Goal: Entertainment & Leisure: Consume media (video, audio)

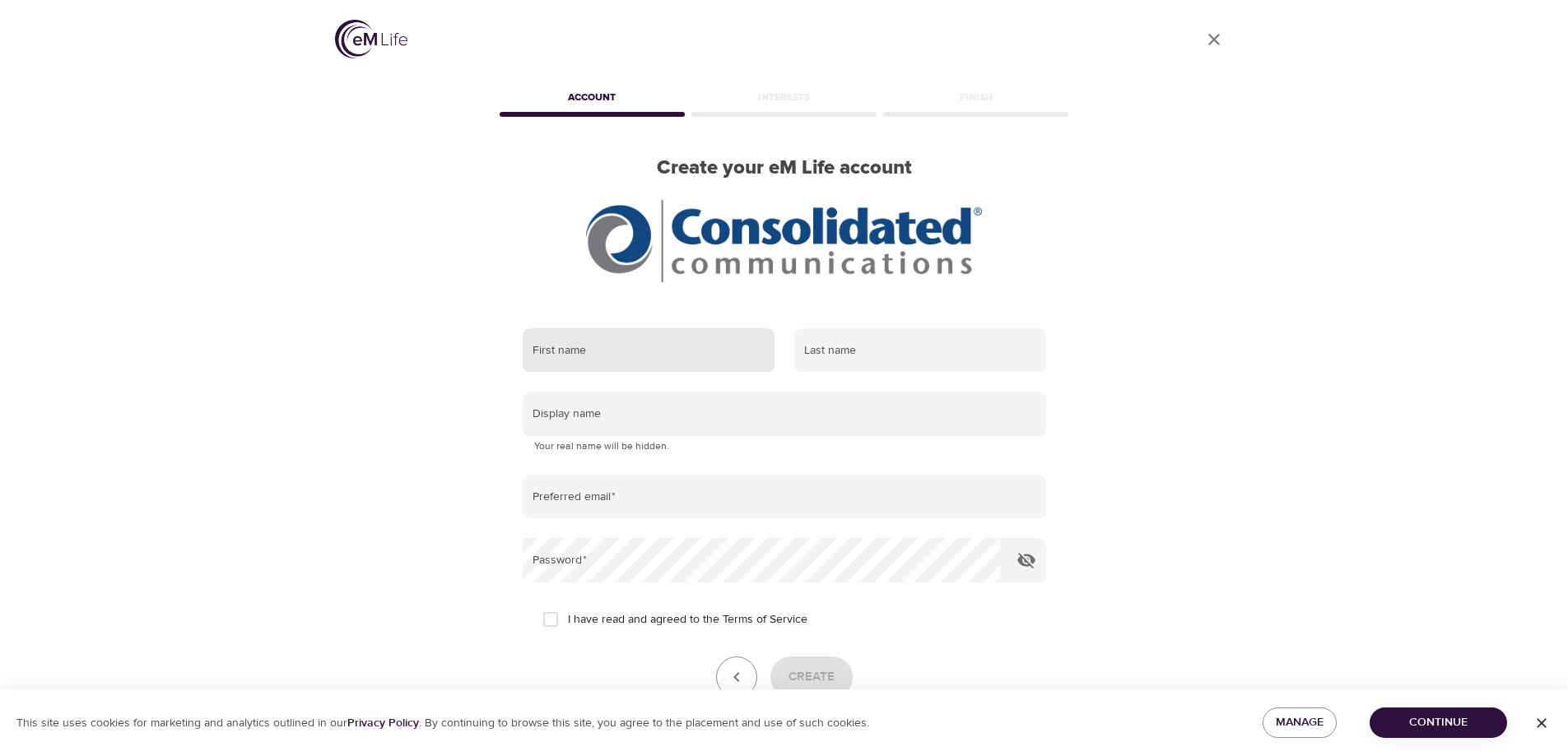
click at [562, 362] on input "text" at bounding box center [648, 350] width 252 height 45
type input "[PERSON_NAME]"
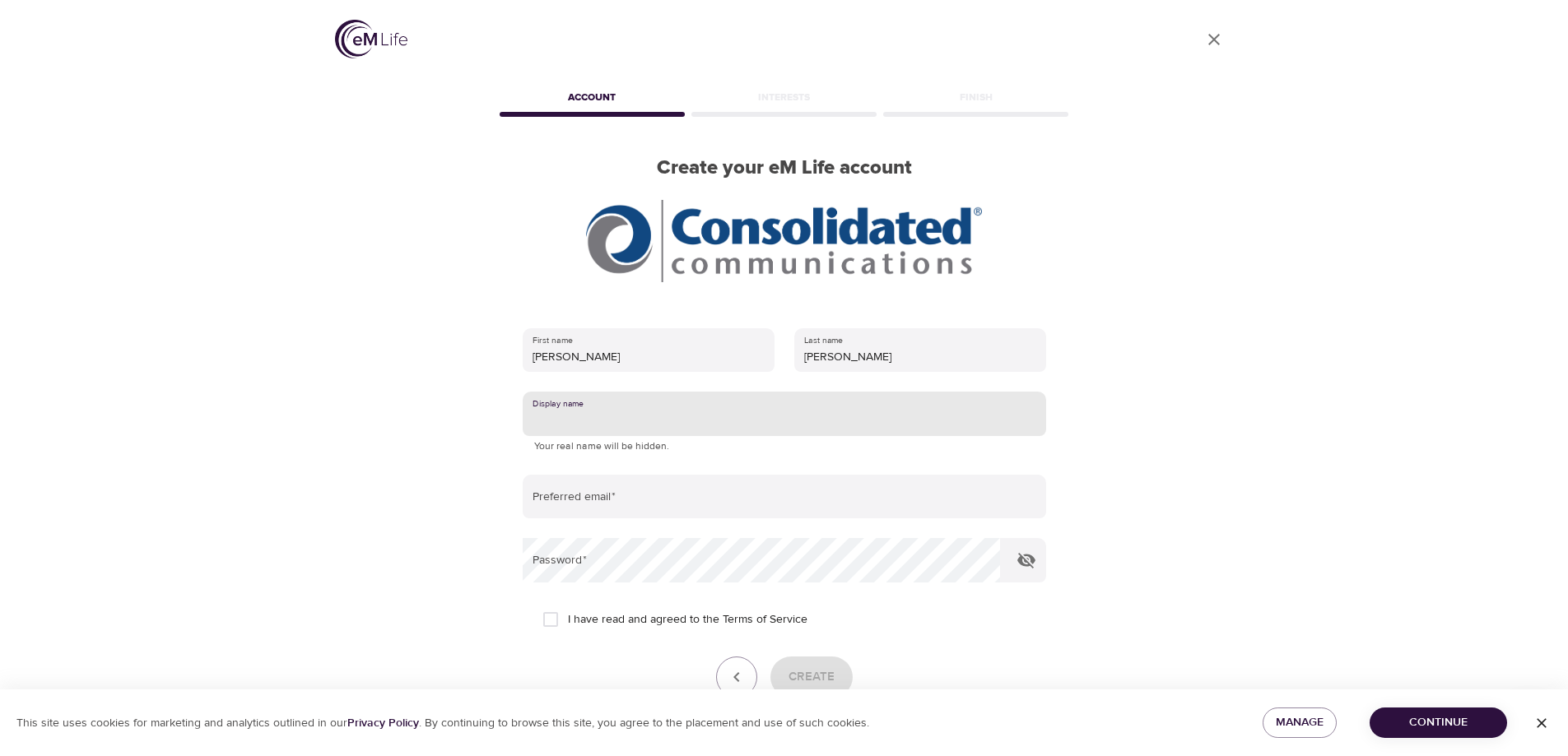
click at [560, 423] on input "text" at bounding box center [784, 414] width 523 height 45
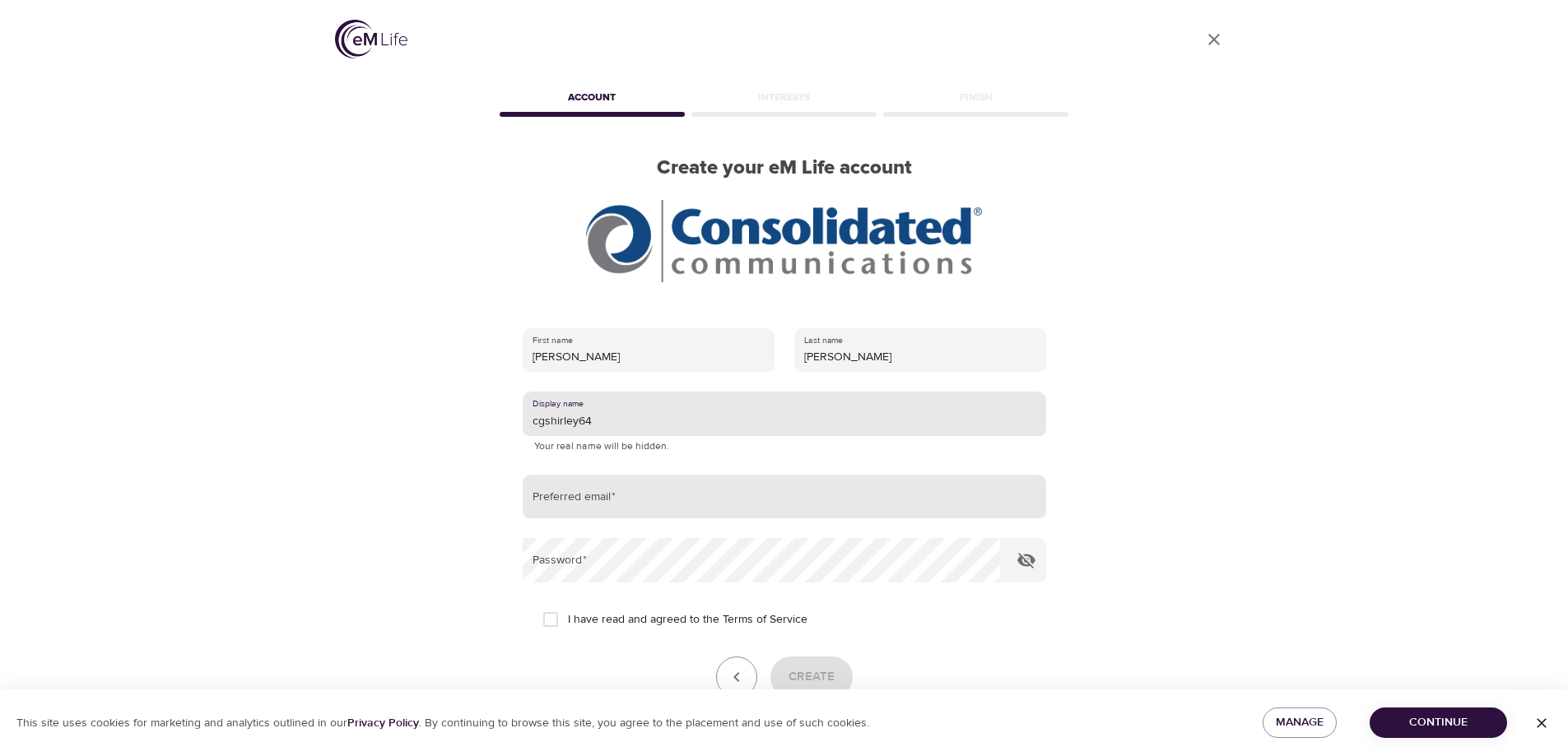
type input "cgshirley64"
click at [632, 505] on input "email" at bounding box center [784, 497] width 523 height 45
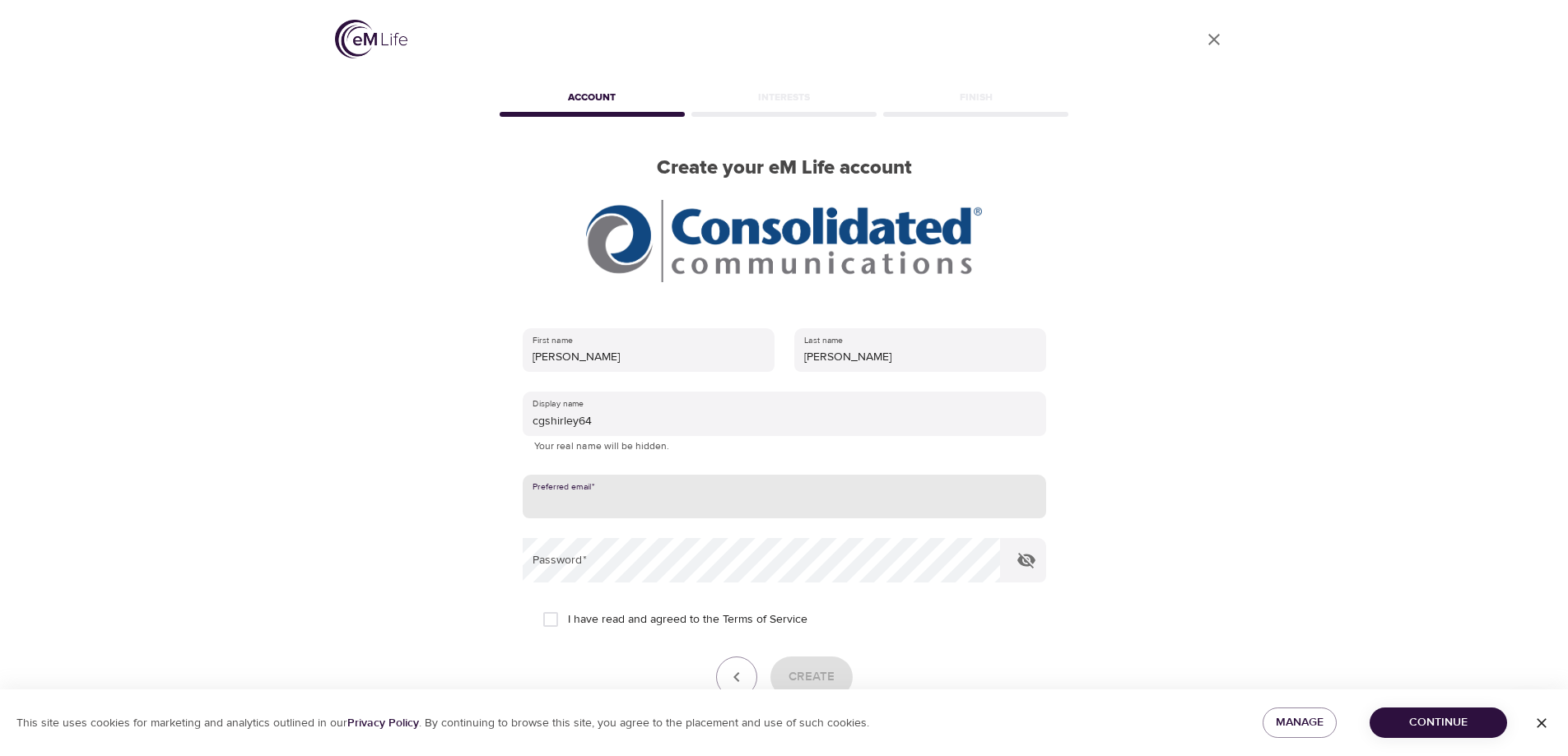
type input "[PERSON_NAME][EMAIL_ADDRESS][PERSON_NAME][DOMAIN_NAME]"
click at [549, 623] on input "I have read and agreed to the Terms of Service" at bounding box center [551, 620] width 35 height 35
checkbox input "true"
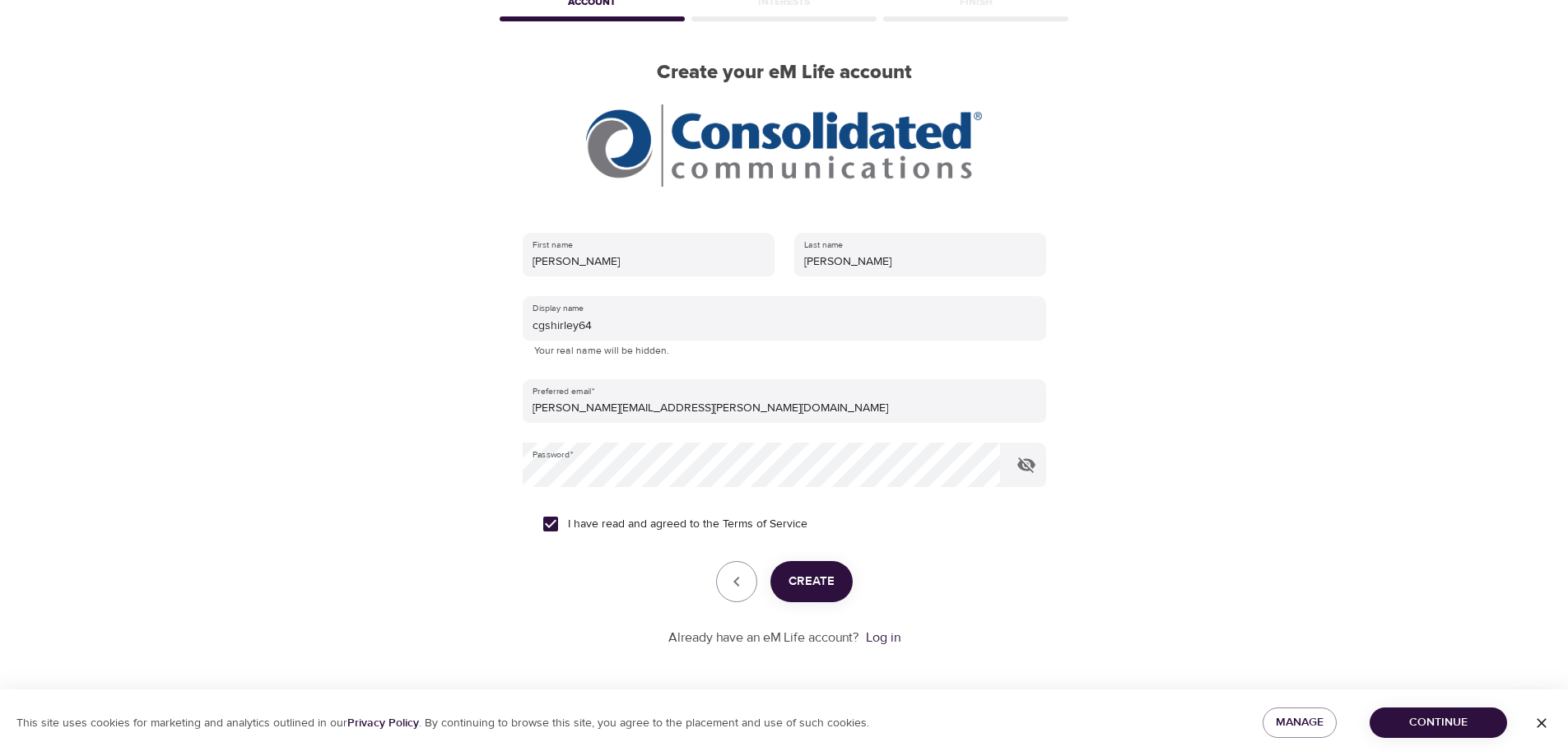
scroll to position [98, 0]
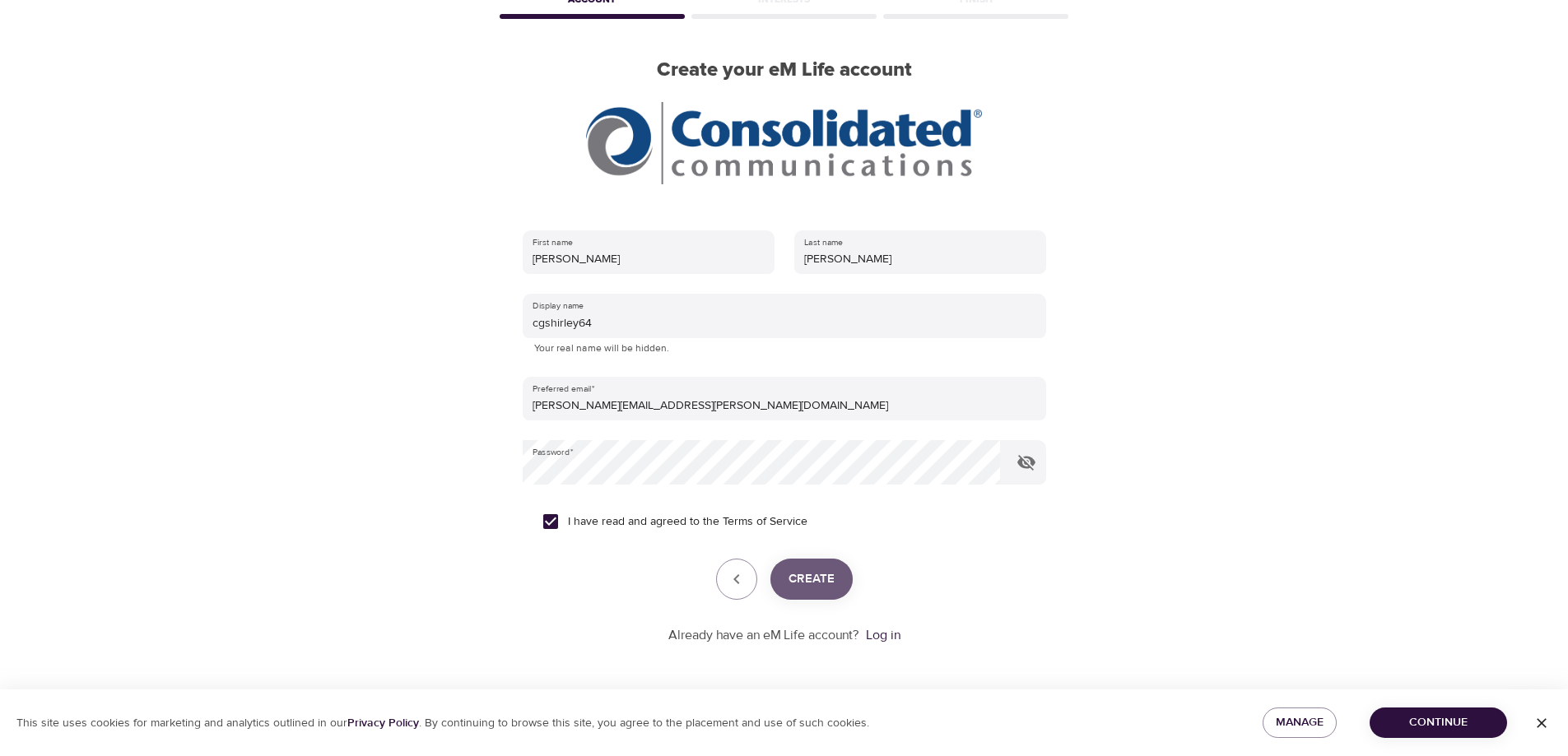
click at [810, 591] on button "Create" at bounding box center [812, 579] width 82 height 41
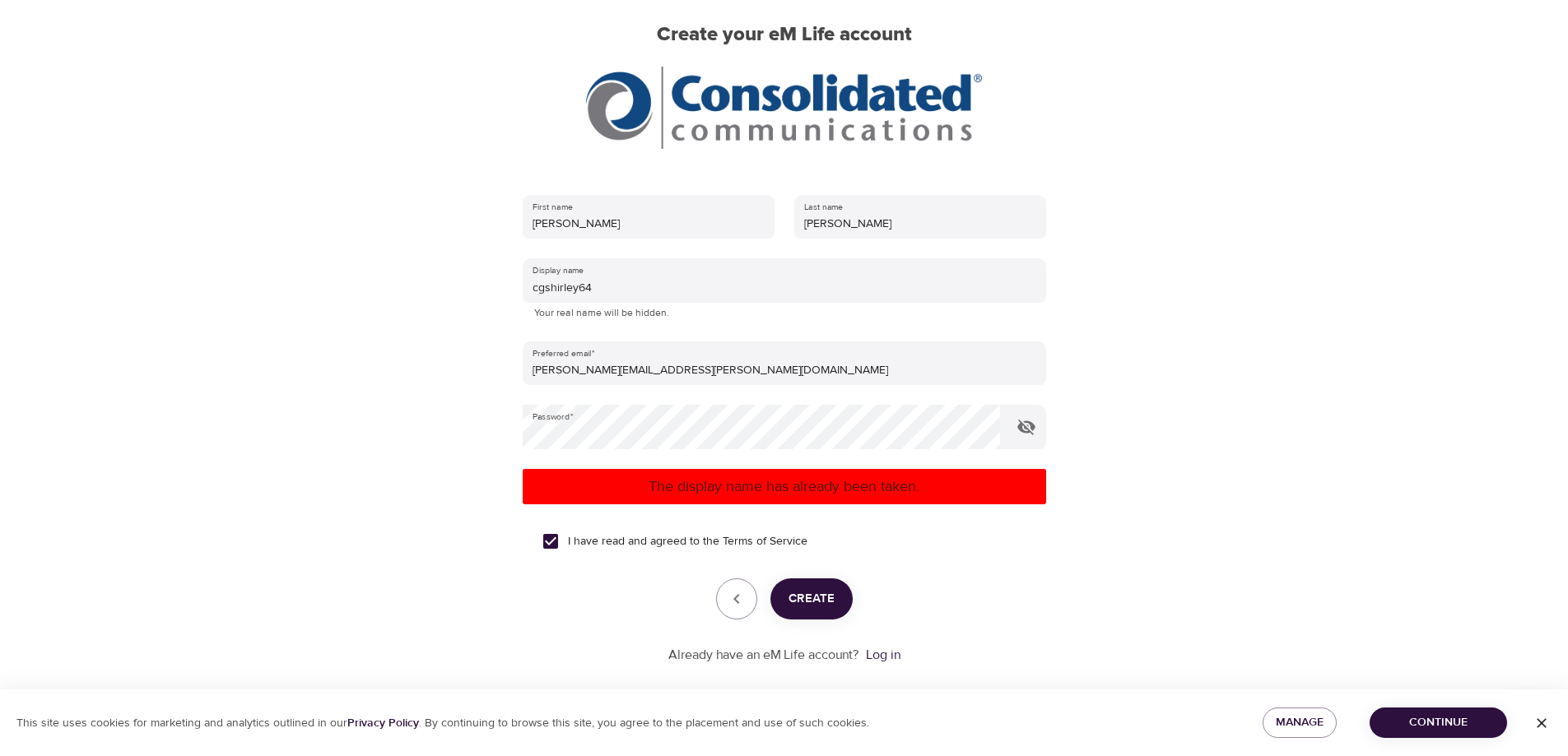
scroll to position [153, 0]
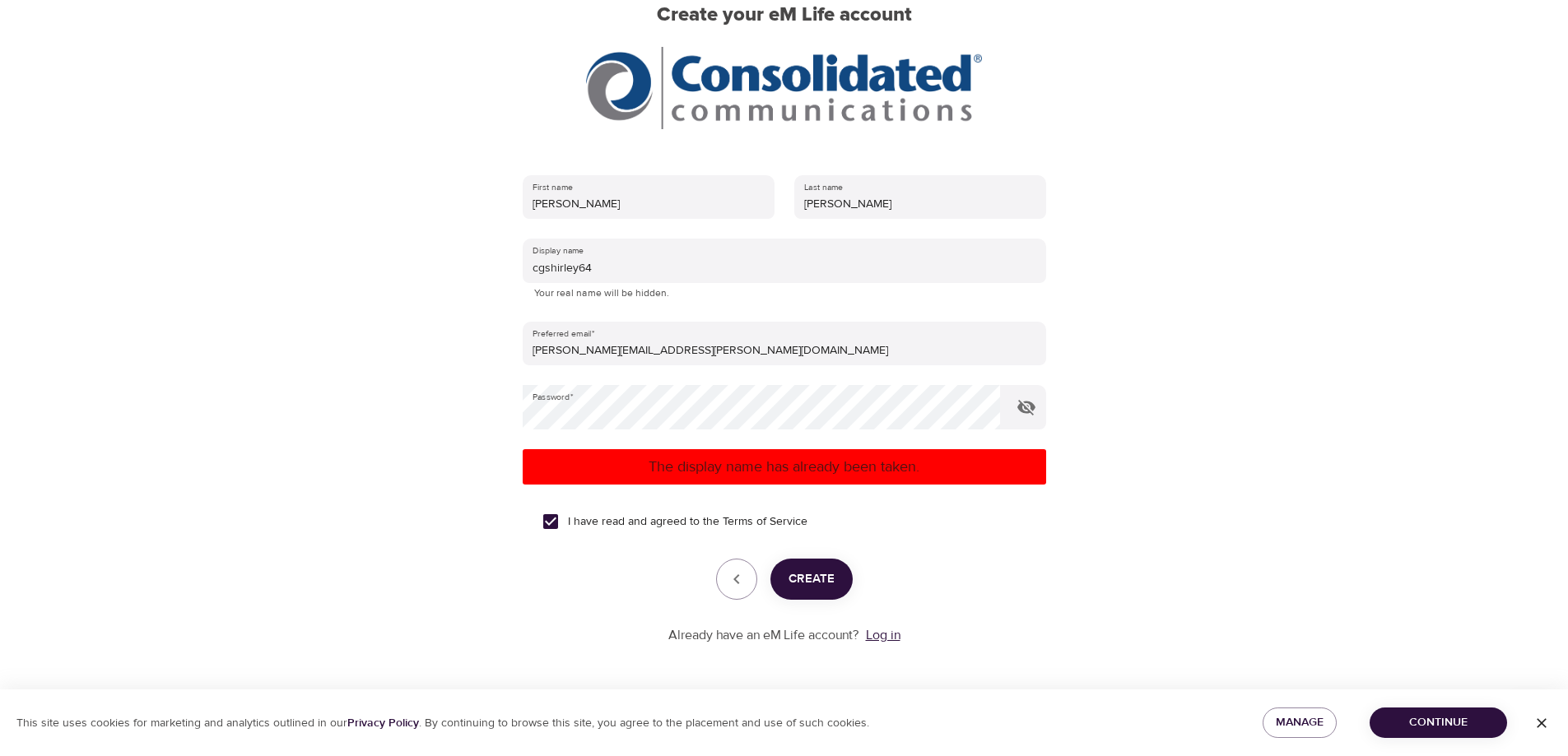
click at [871, 629] on link "Log in" at bounding box center [884, 635] width 35 height 17
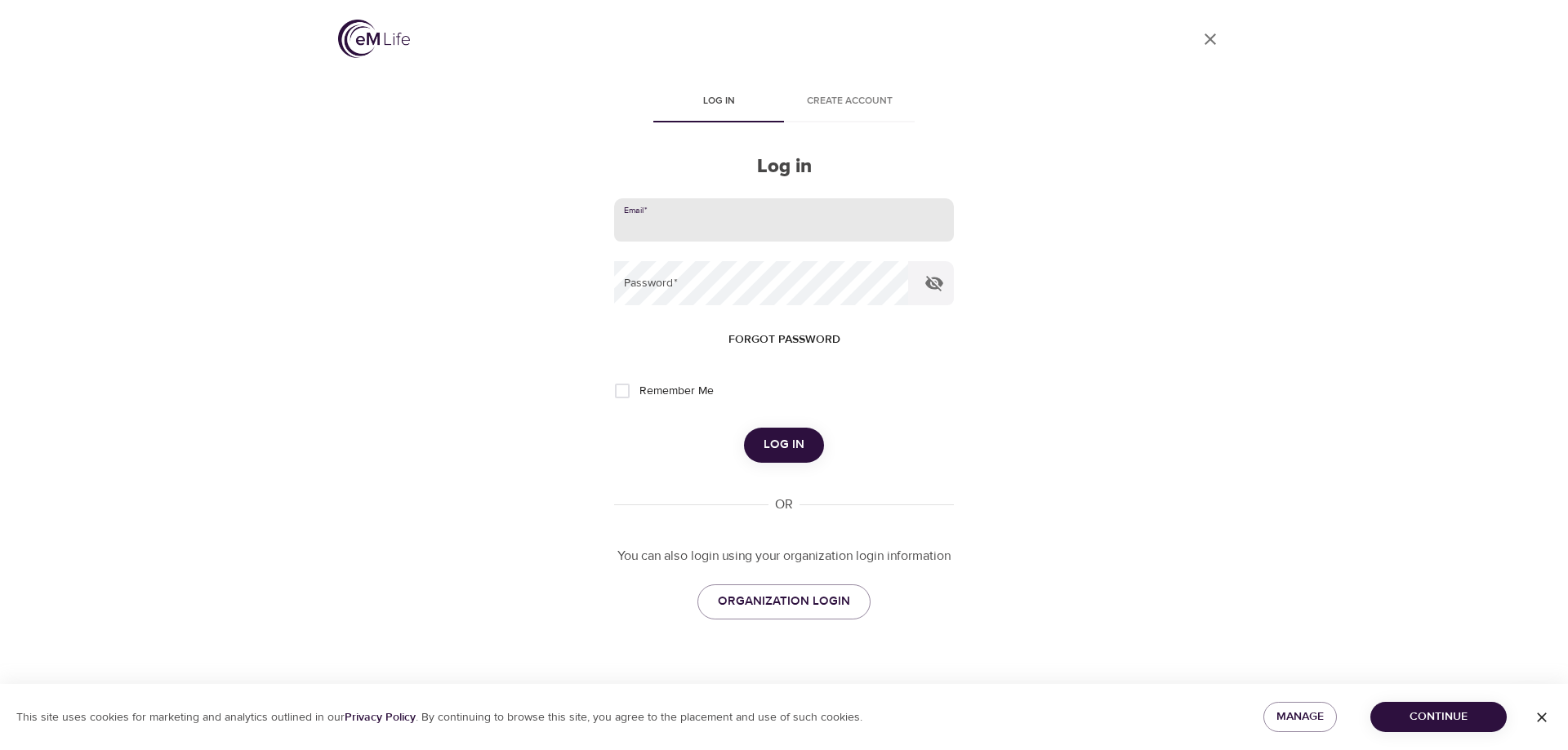
click at [634, 222] on input "email" at bounding box center [784, 220] width 340 height 44
type input "[PERSON_NAME][EMAIL_ADDRESS][PERSON_NAME][DOMAIN_NAME]"
click at [744, 428] on button "Log in" at bounding box center [784, 445] width 80 height 35
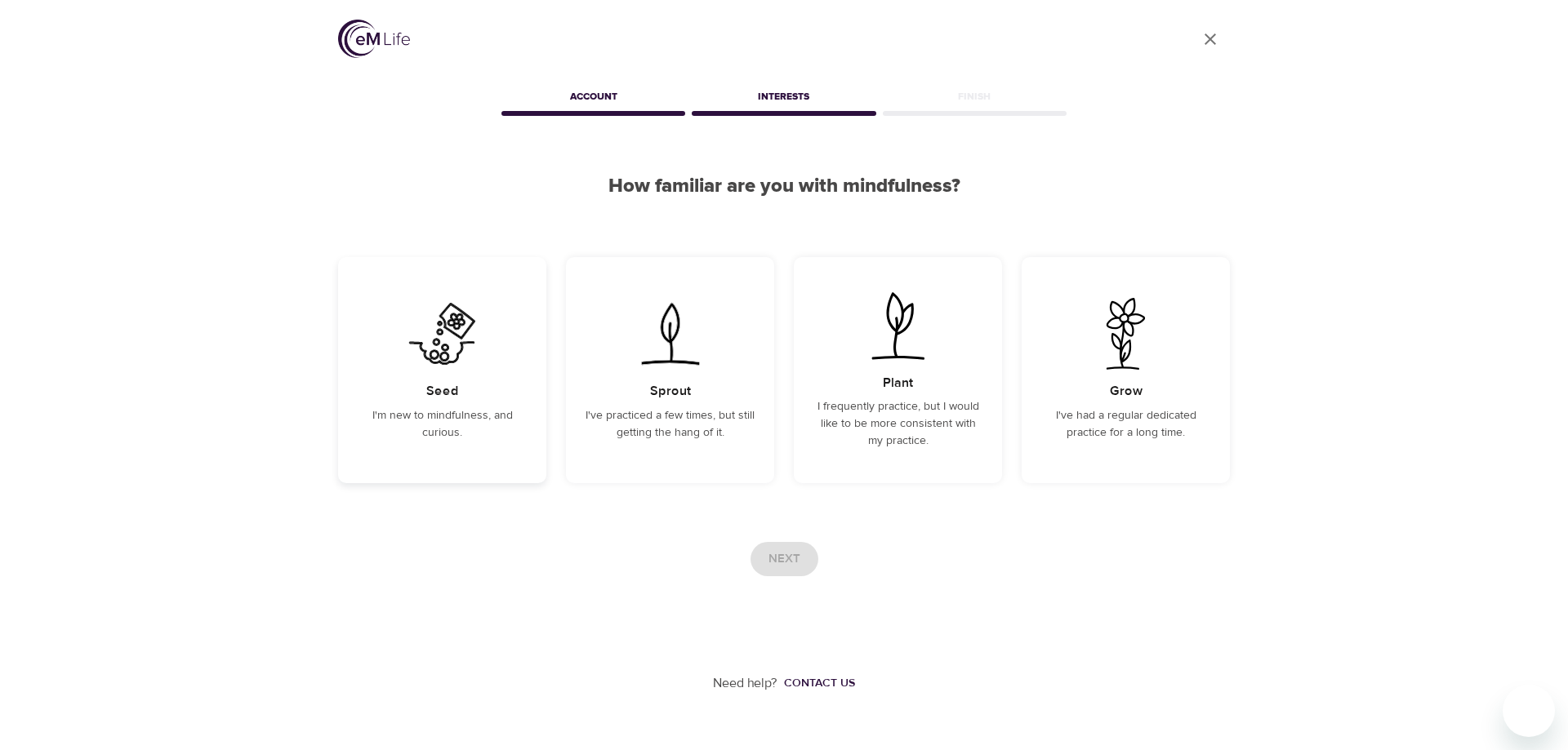
click at [451, 412] on p "I'm new to mindfulness, and curious." at bounding box center [442, 424] width 169 height 35
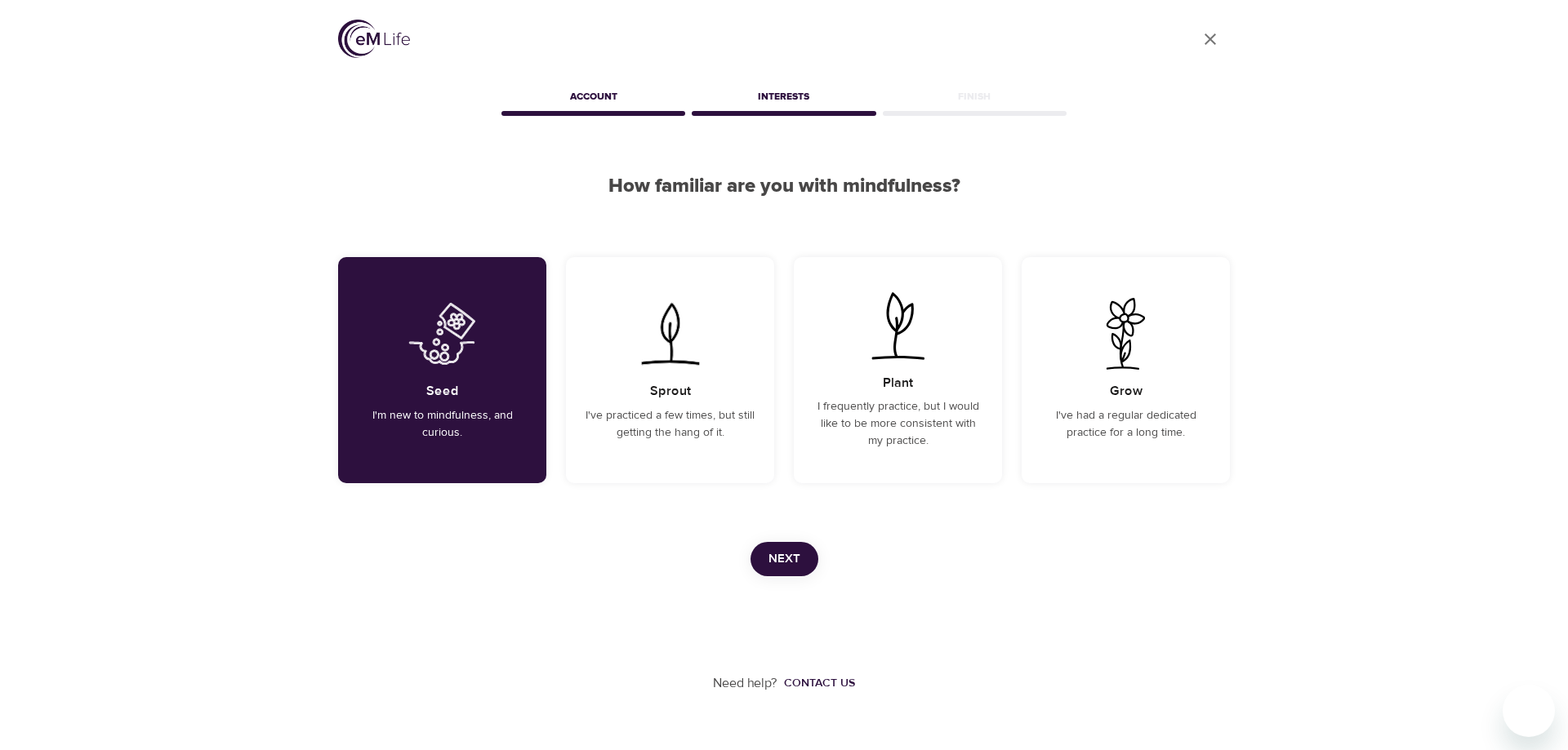
click at [787, 560] on span "Next" at bounding box center [784, 559] width 32 height 22
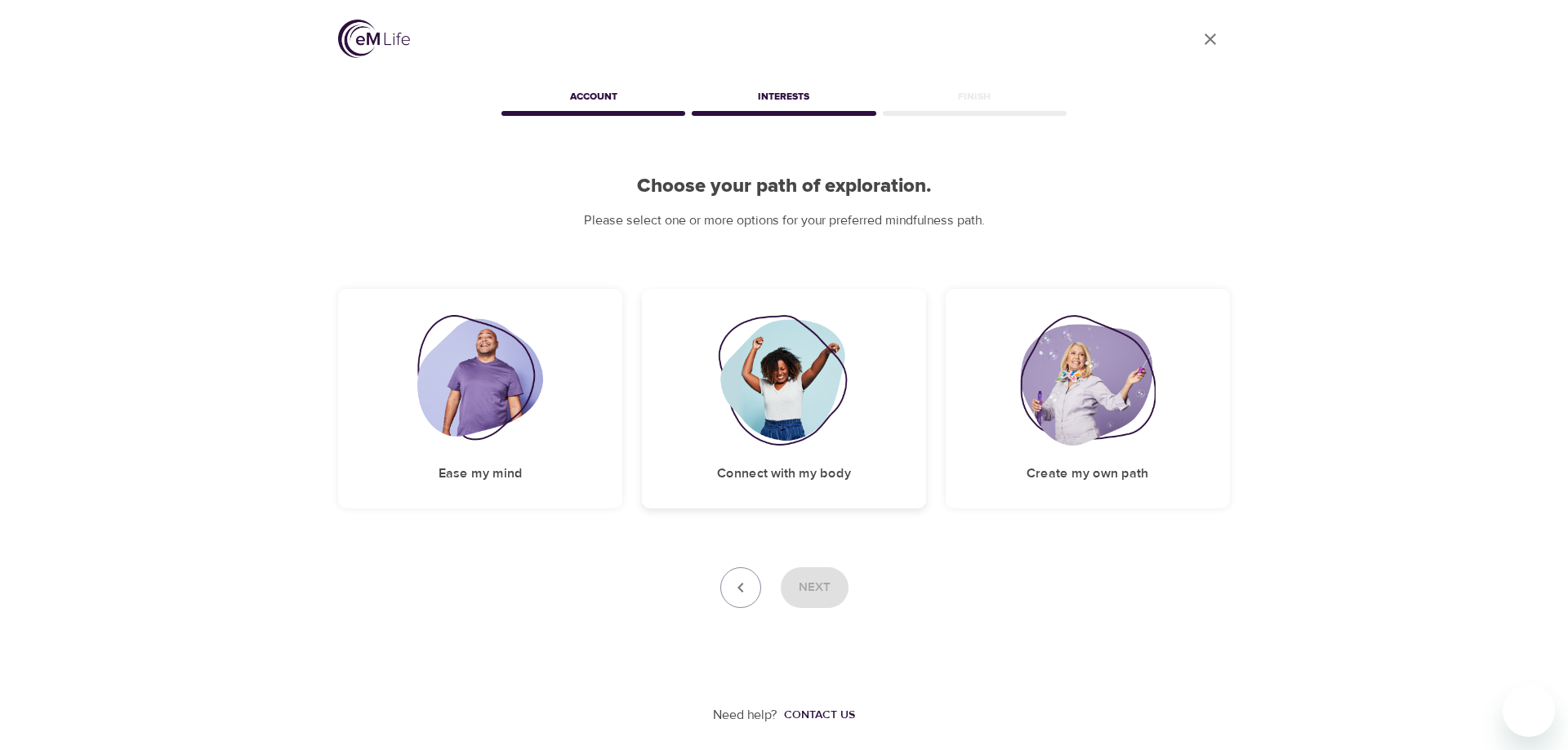
click at [785, 408] on img at bounding box center [783, 380] width 133 height 131
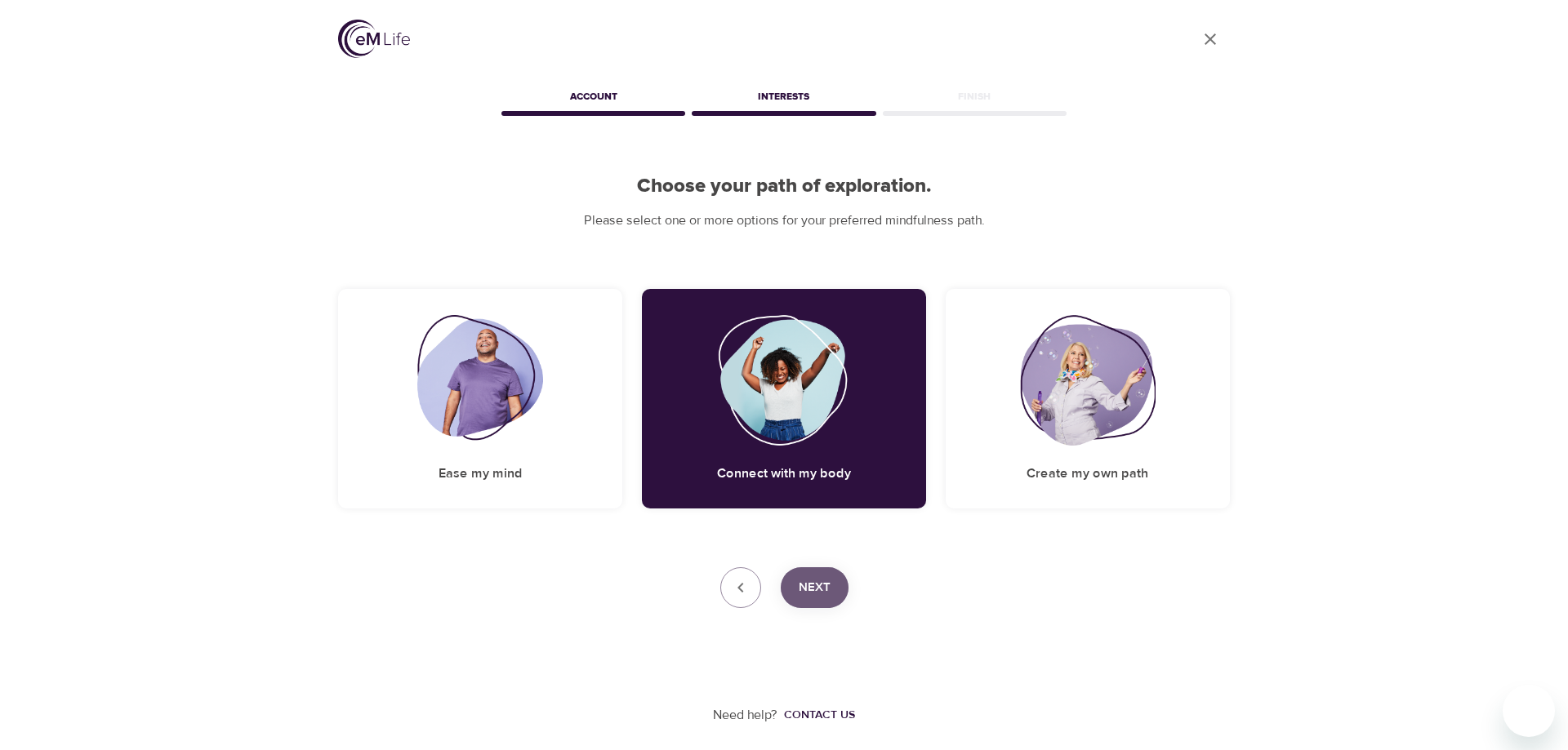
click at [807, 587] on span "Next" at bounding box center [814, 587] width 32 height 22
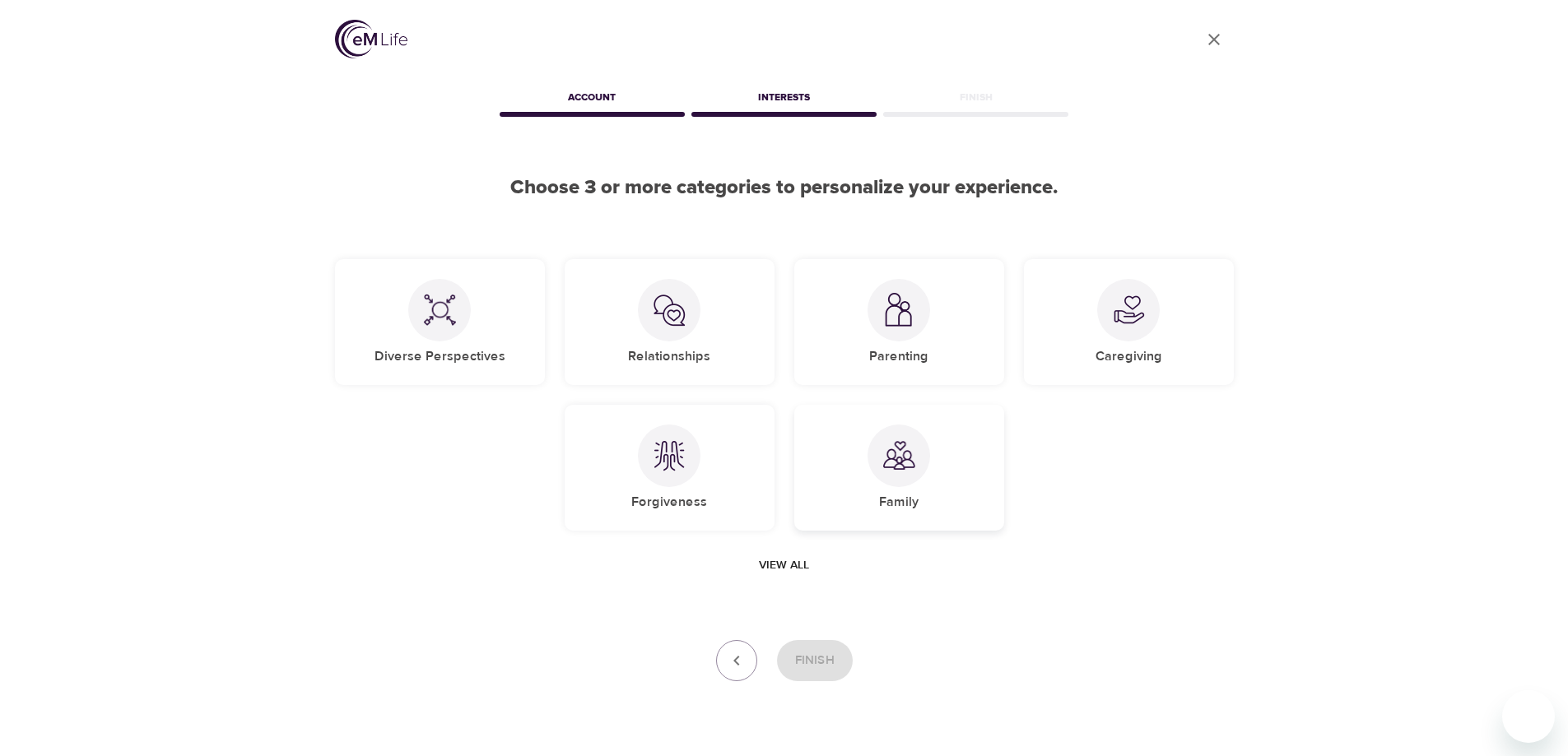
click at [907, 472] on div at bounding box center [899, 456] width 63 height 63
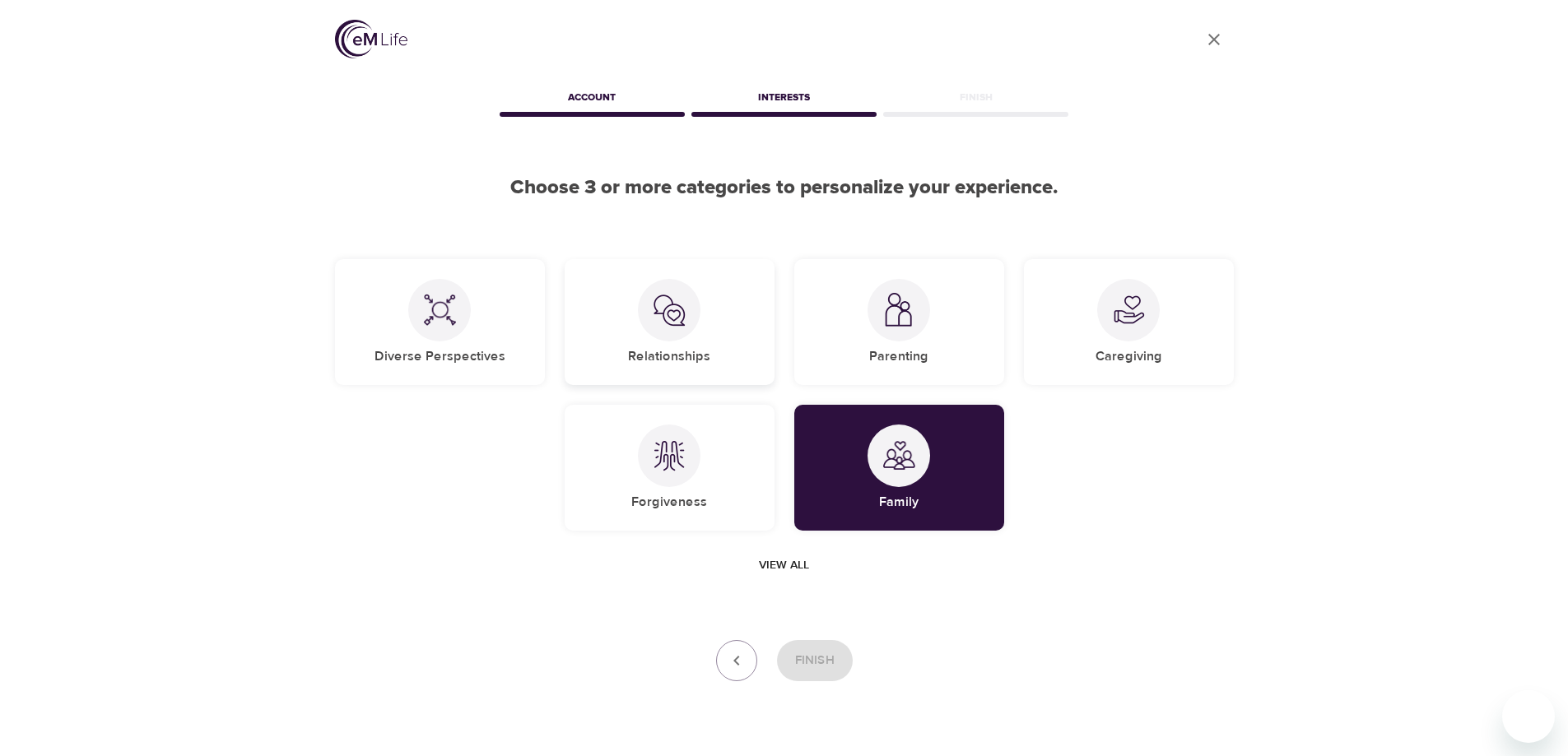
click at [677, 326] on img at bounding box center [669, 310] width 33 height 33
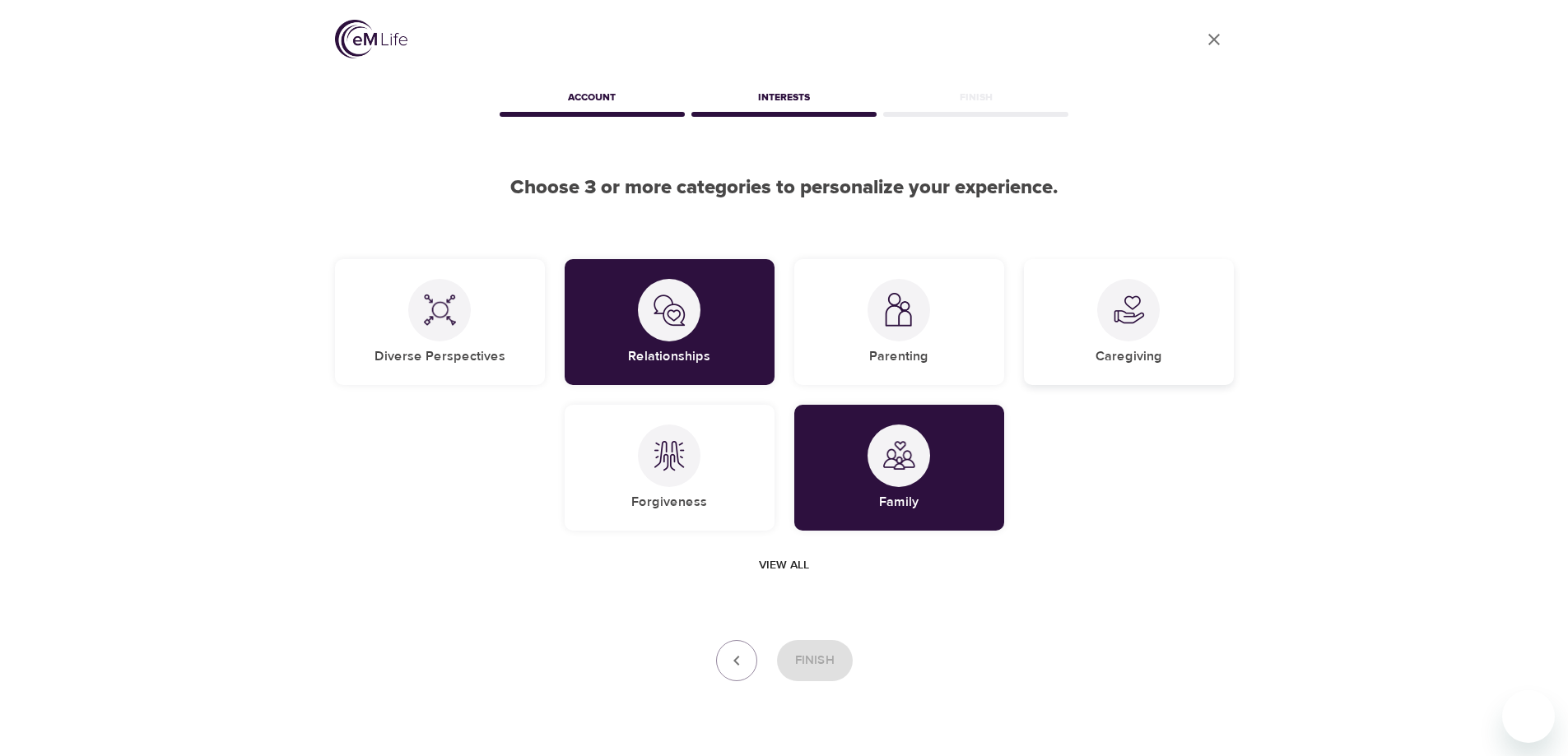
click at [1129, 320] on img at bounding box center [1129, 310] width 33 height 33
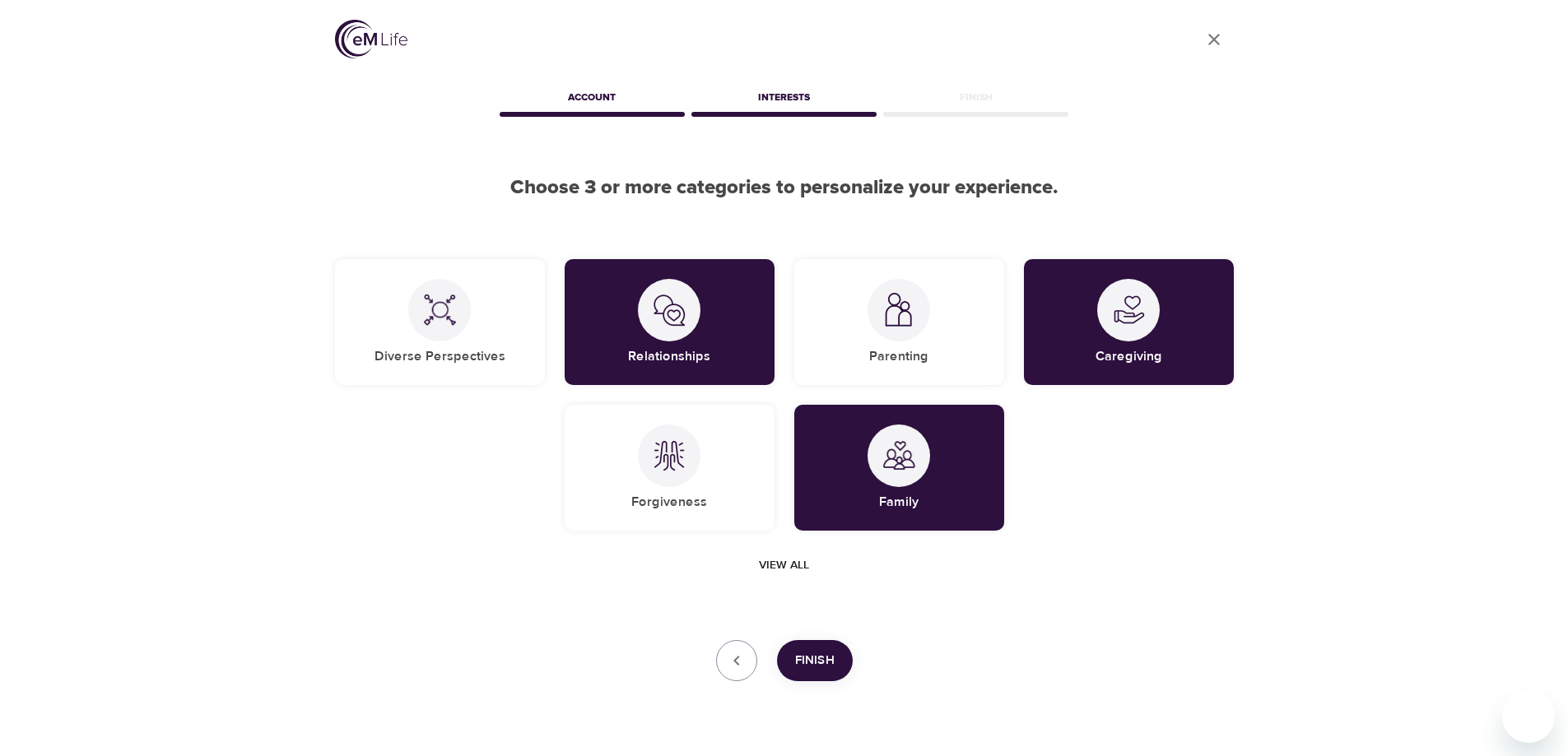
click at [823, 657] on span "Finish" at bounding box center [814, 661] width 39 height 22
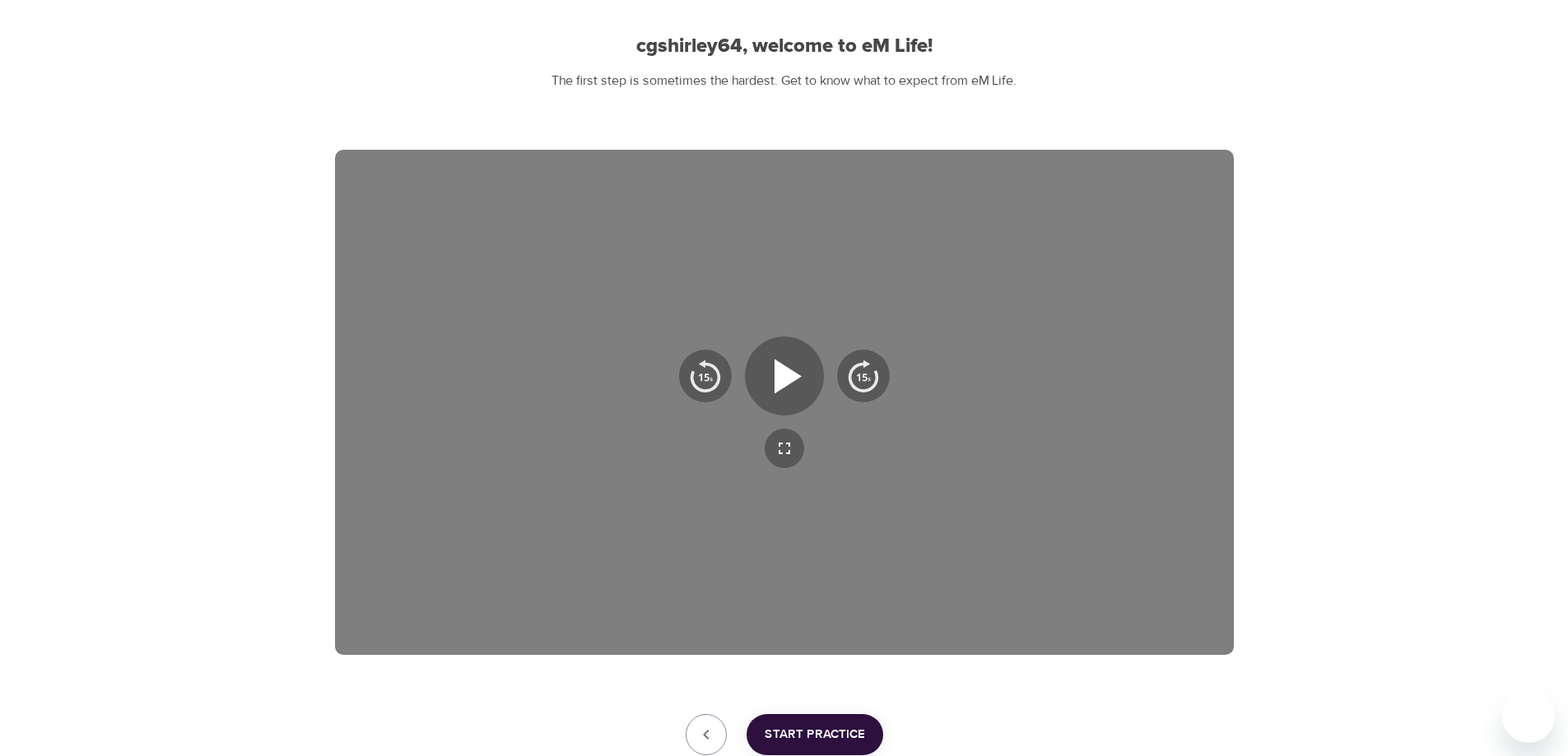
scroll to position [165, 0]
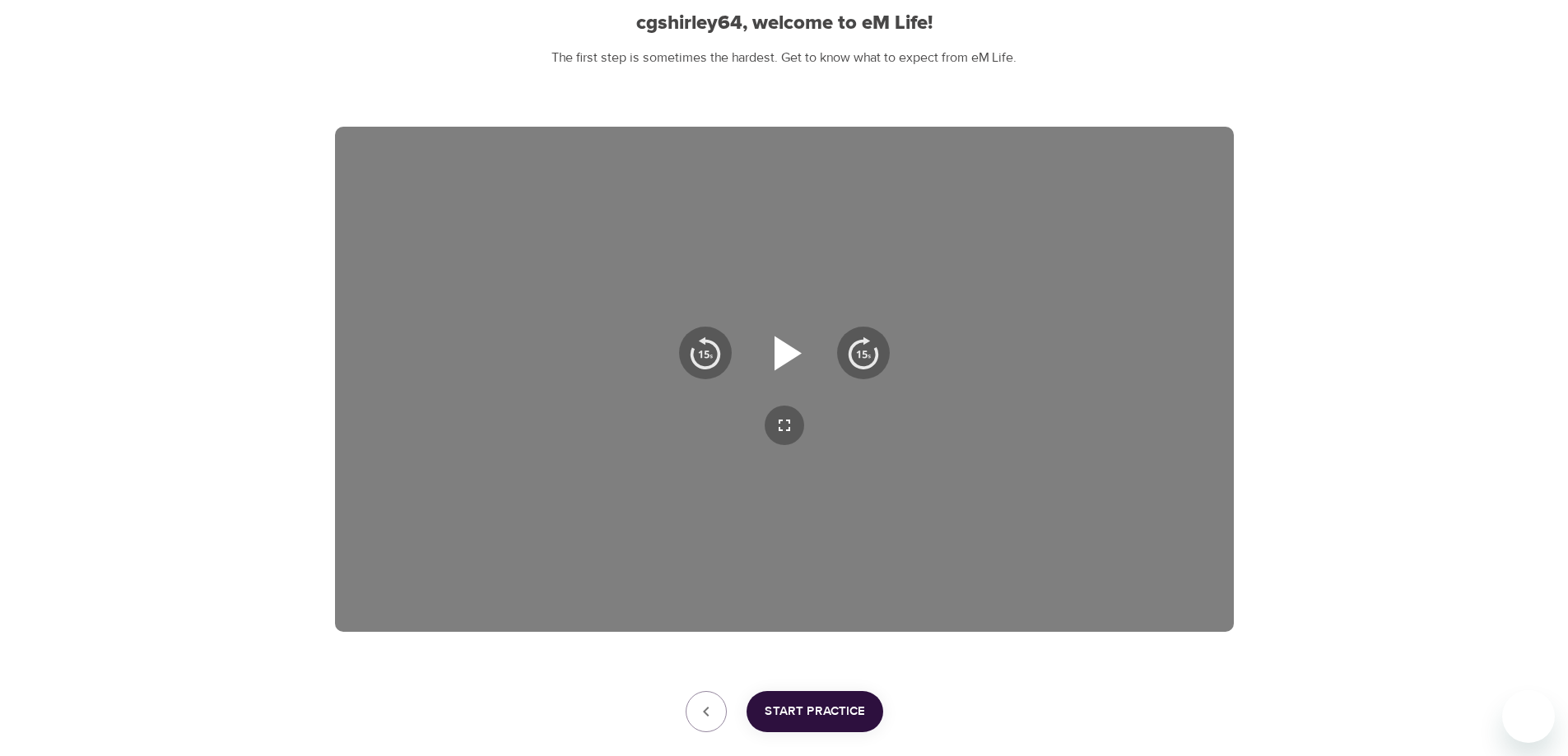
click at [784, 354] on icon "button" at bounding box center [788, 354] width 27 height 35
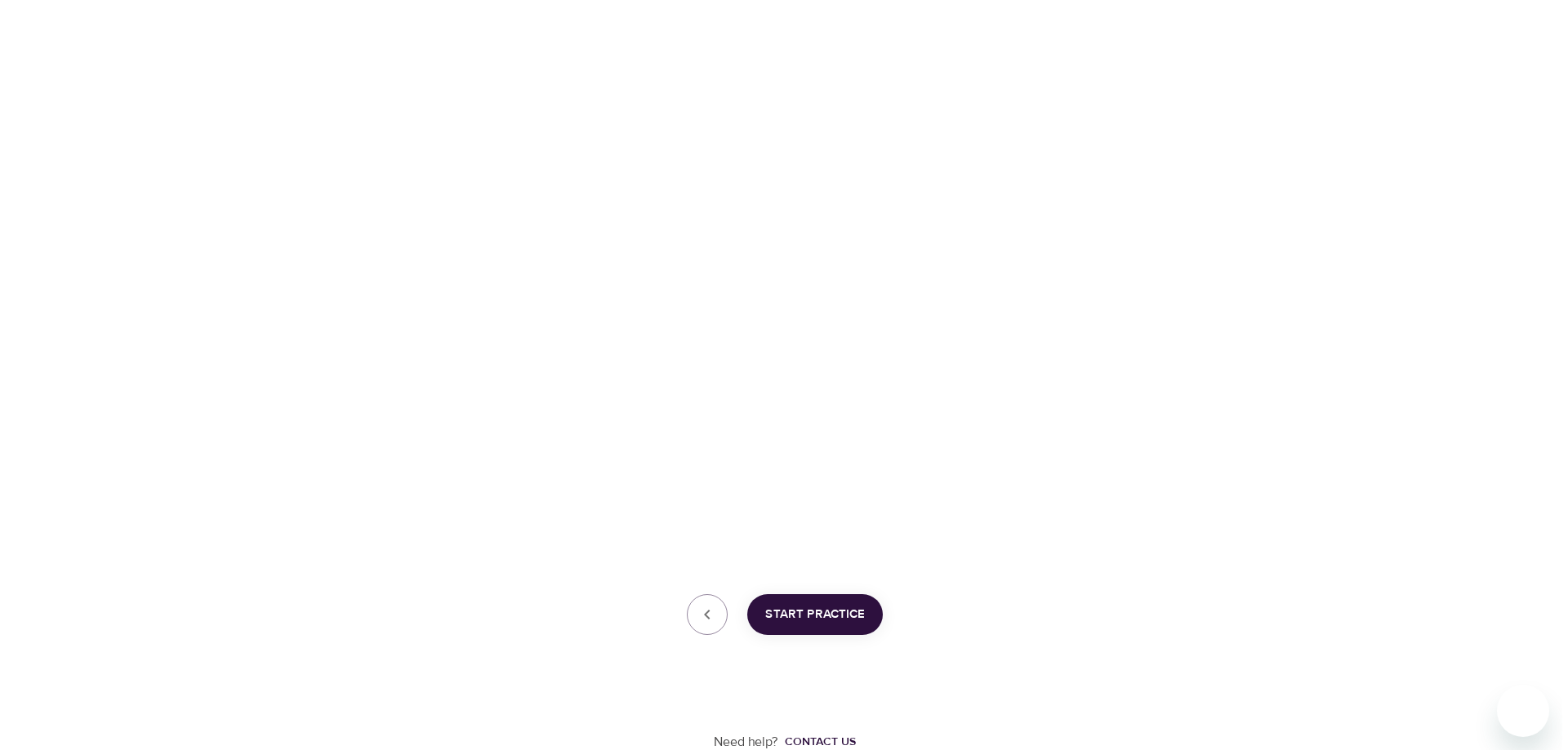
scroll to position [256, 0]
drag, startPoint x: 806, startPoint y: 606, endPoint x: 964, endPoint y: 638, distance: 161.2
click at [818, 632] on button "Start Practice" at bounding box center [808, 612] width 135 height 41
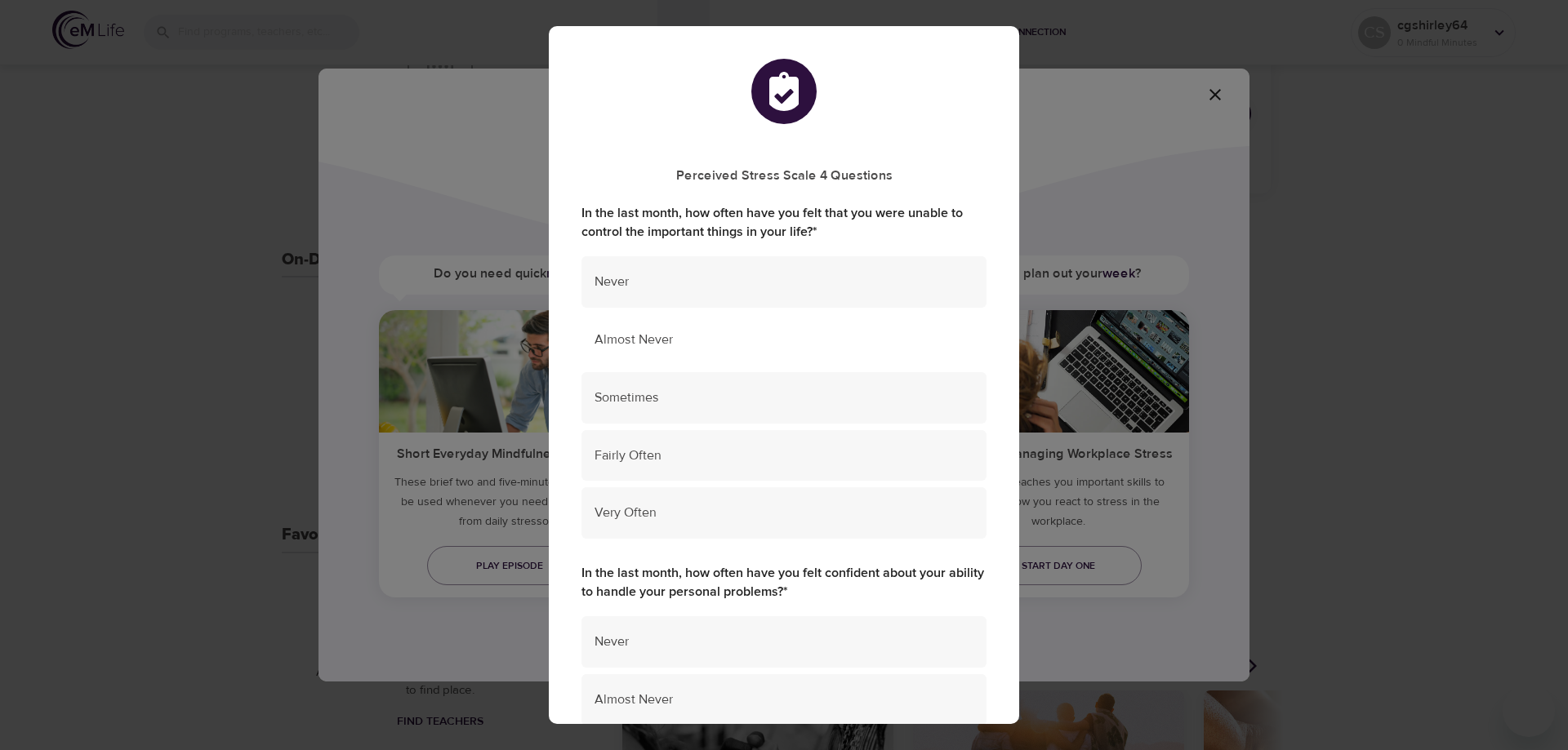
click at [612, 340] on span "Almost Never" at bounding box center [783, 340] width 379 height 19
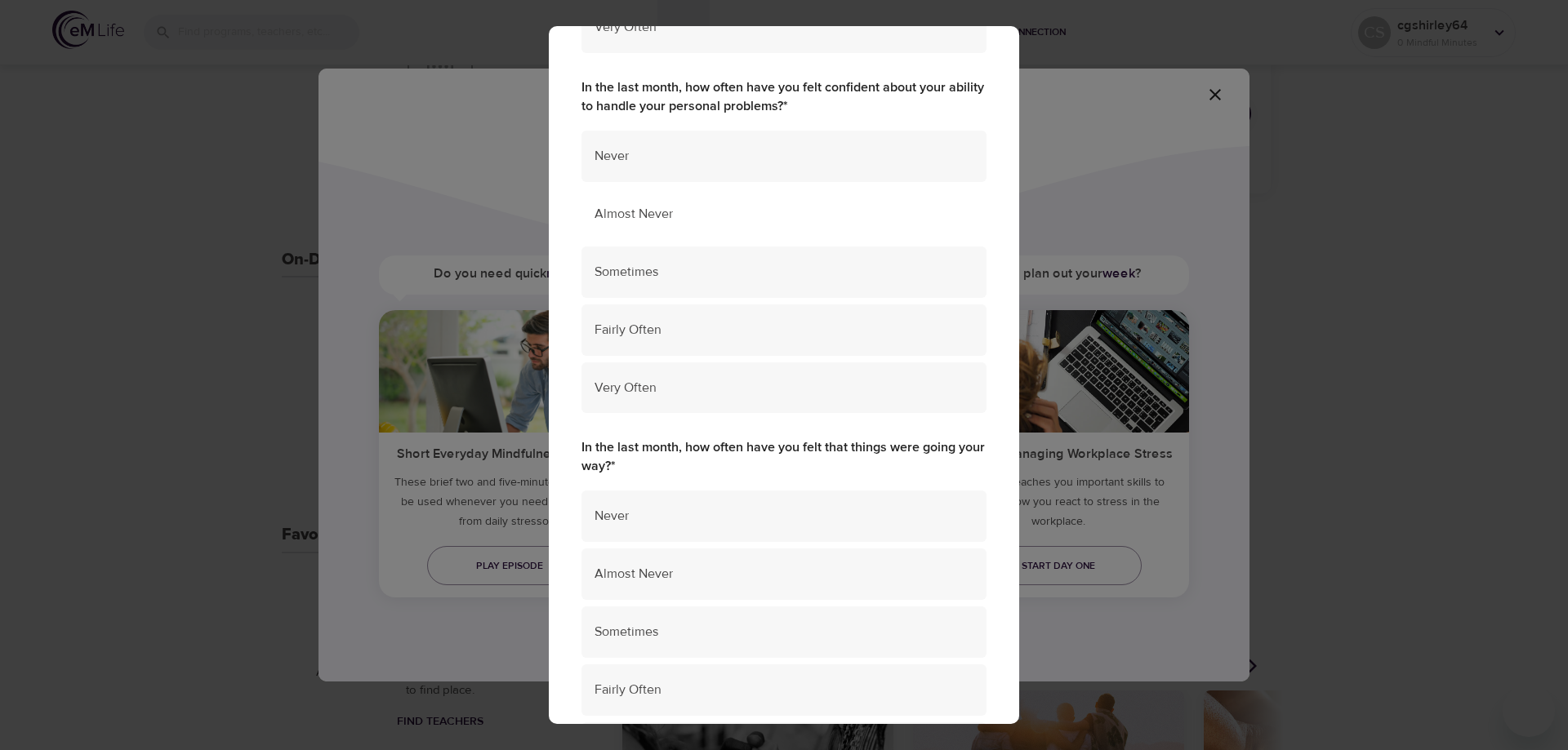
scroll to position [490, 0]
click at [618, 387] on span "Very Often" at bounding box center [783, 385] width 379 height 19
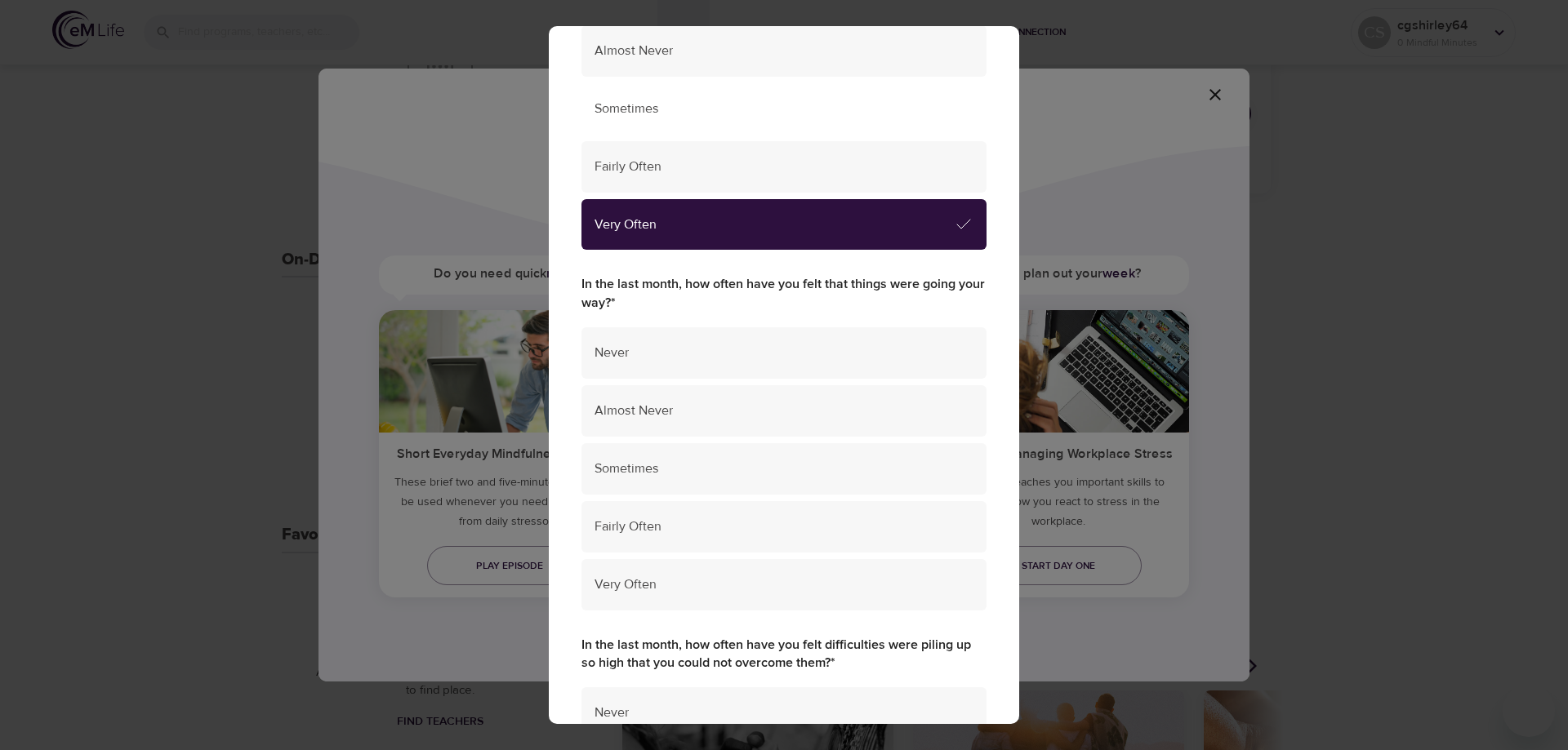
scroll to position [734, 0]
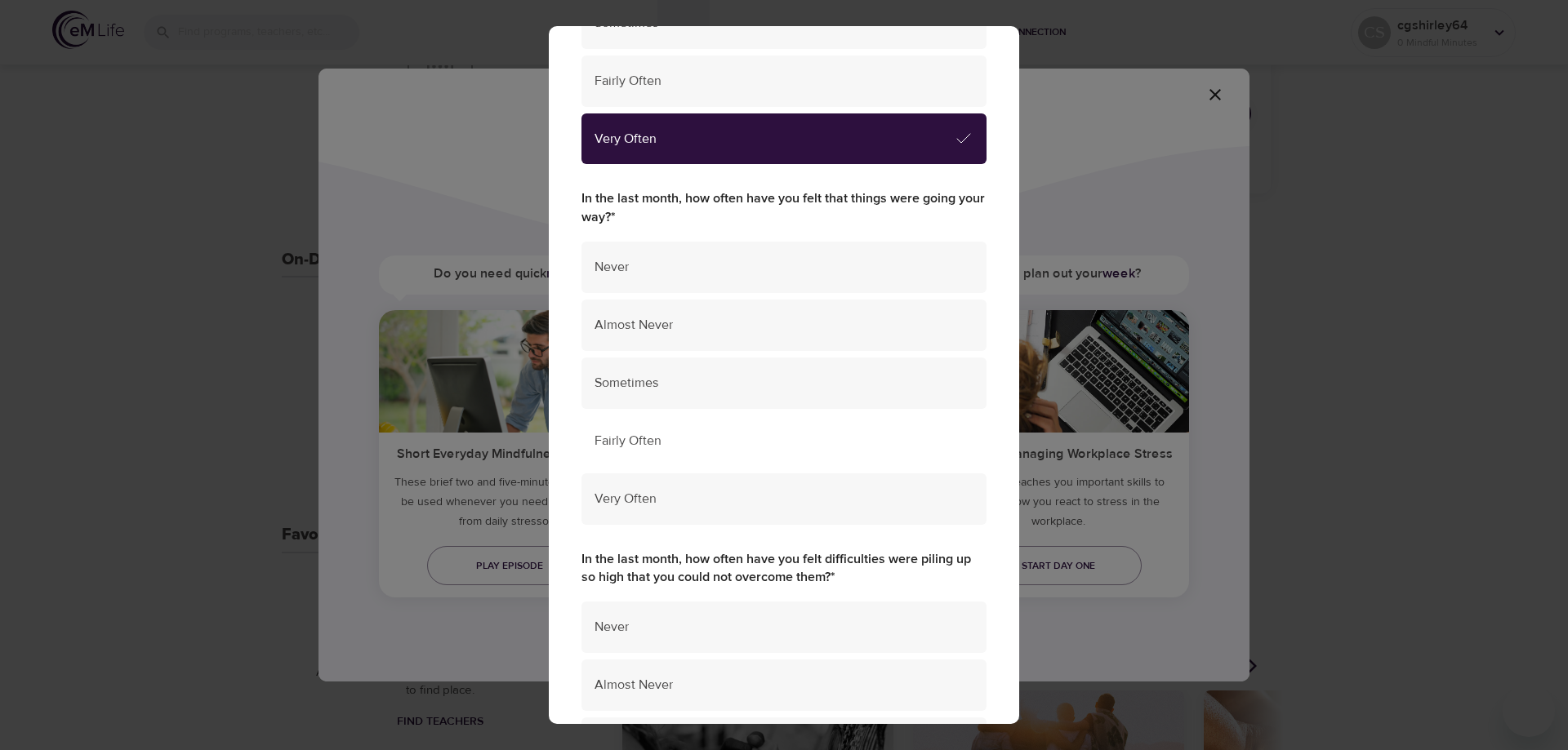
click at [637, 438] on span "Fairly Often" at bounding box center [783, 442] width 379 height 19
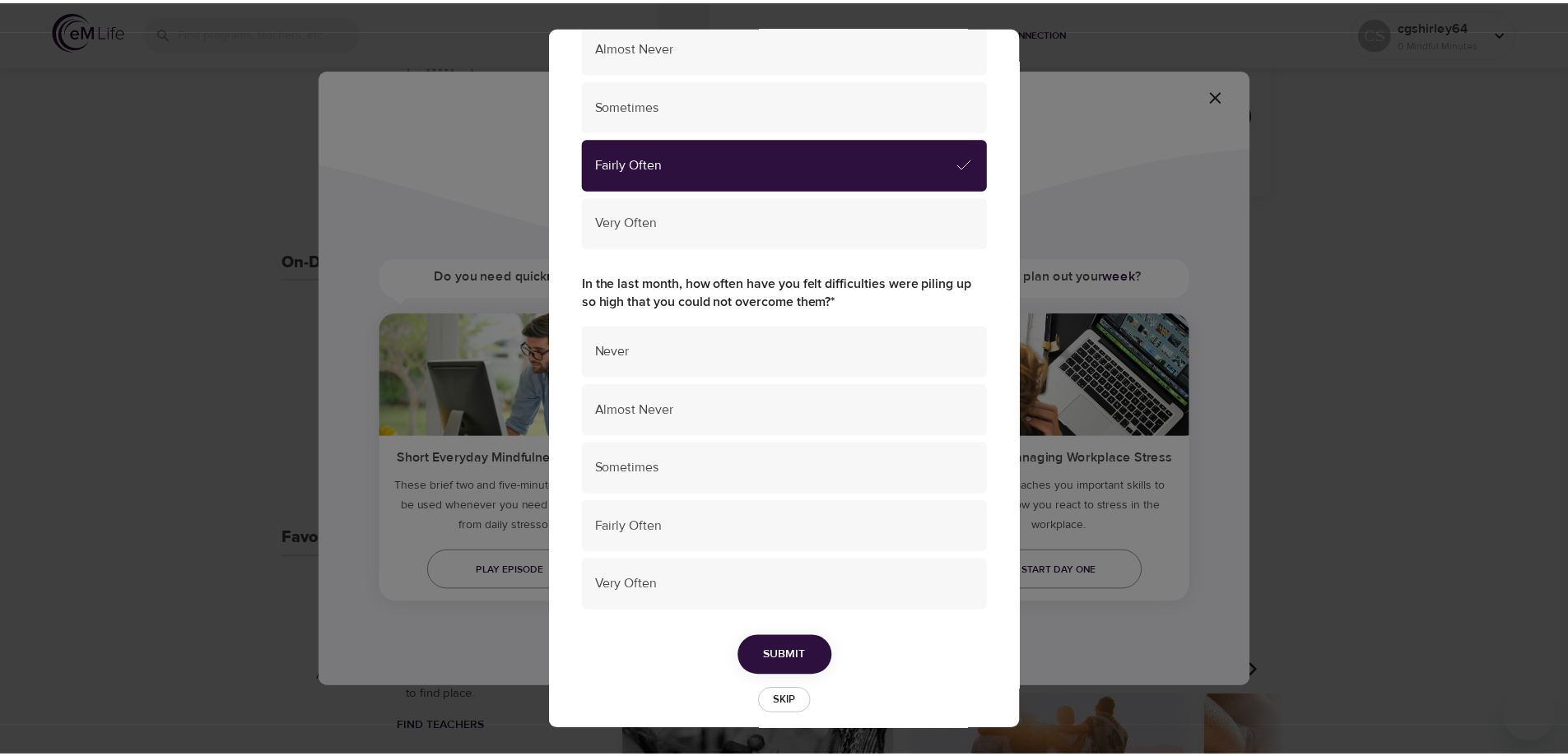
scroll to position [1039, 0]
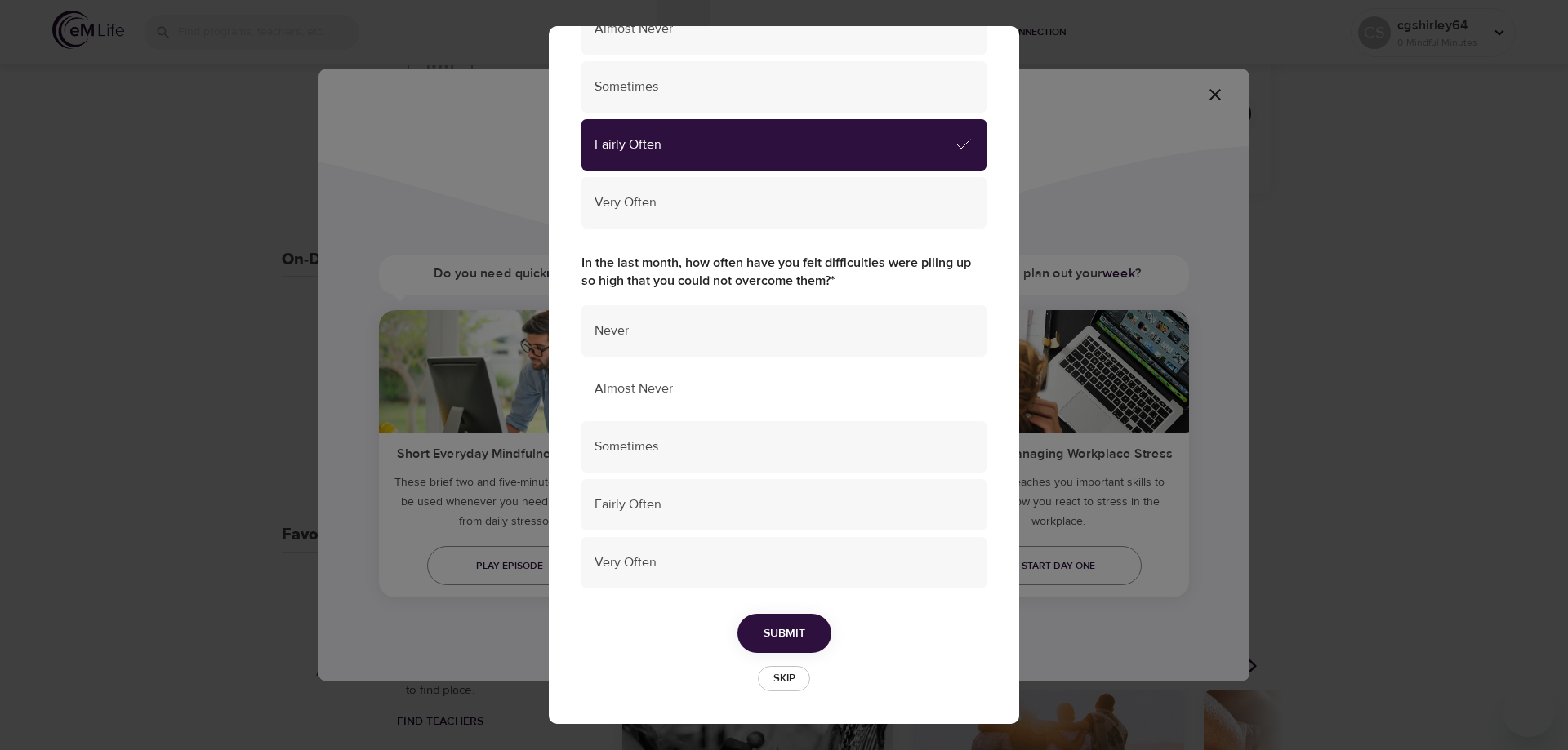
click at [618, 385] on span "Almost Never" at bounding box center [783, 389] width 379 height 19
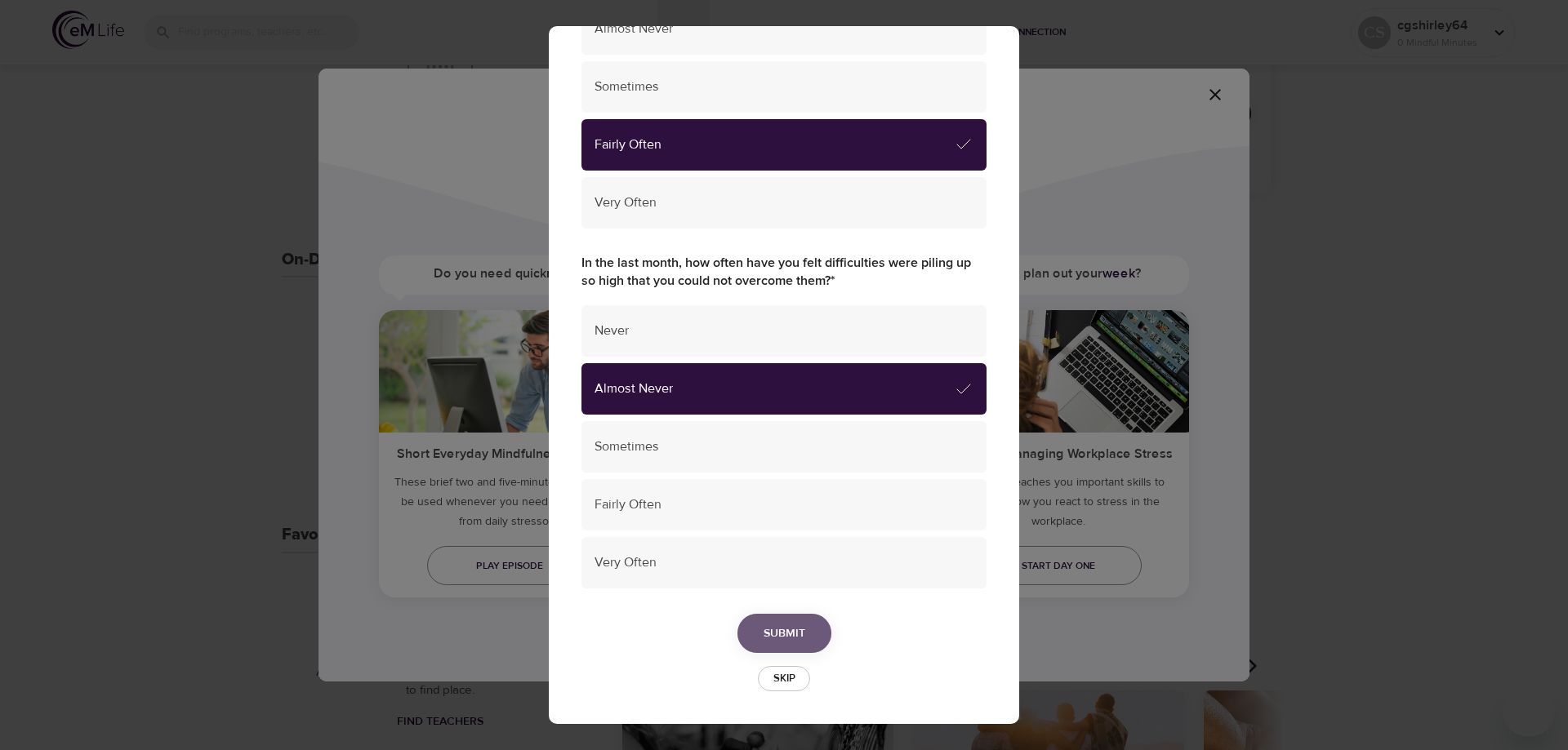
click at [808, 632] on button "Submit" at bounding box center [784, 634] width 94 height 40
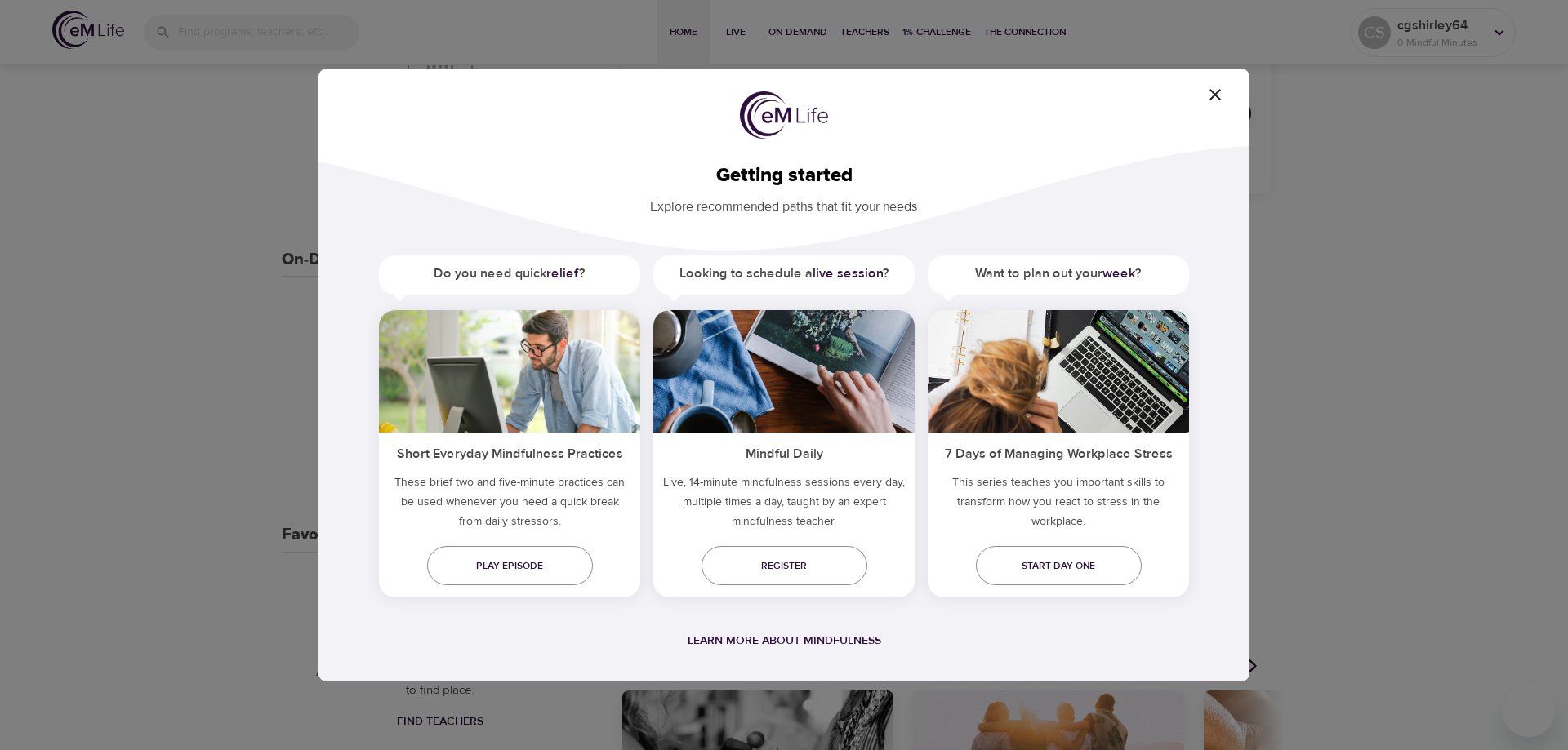
click at [1221, 86] on icon "button" at bounding box center [1215, 94] width 20 height 20
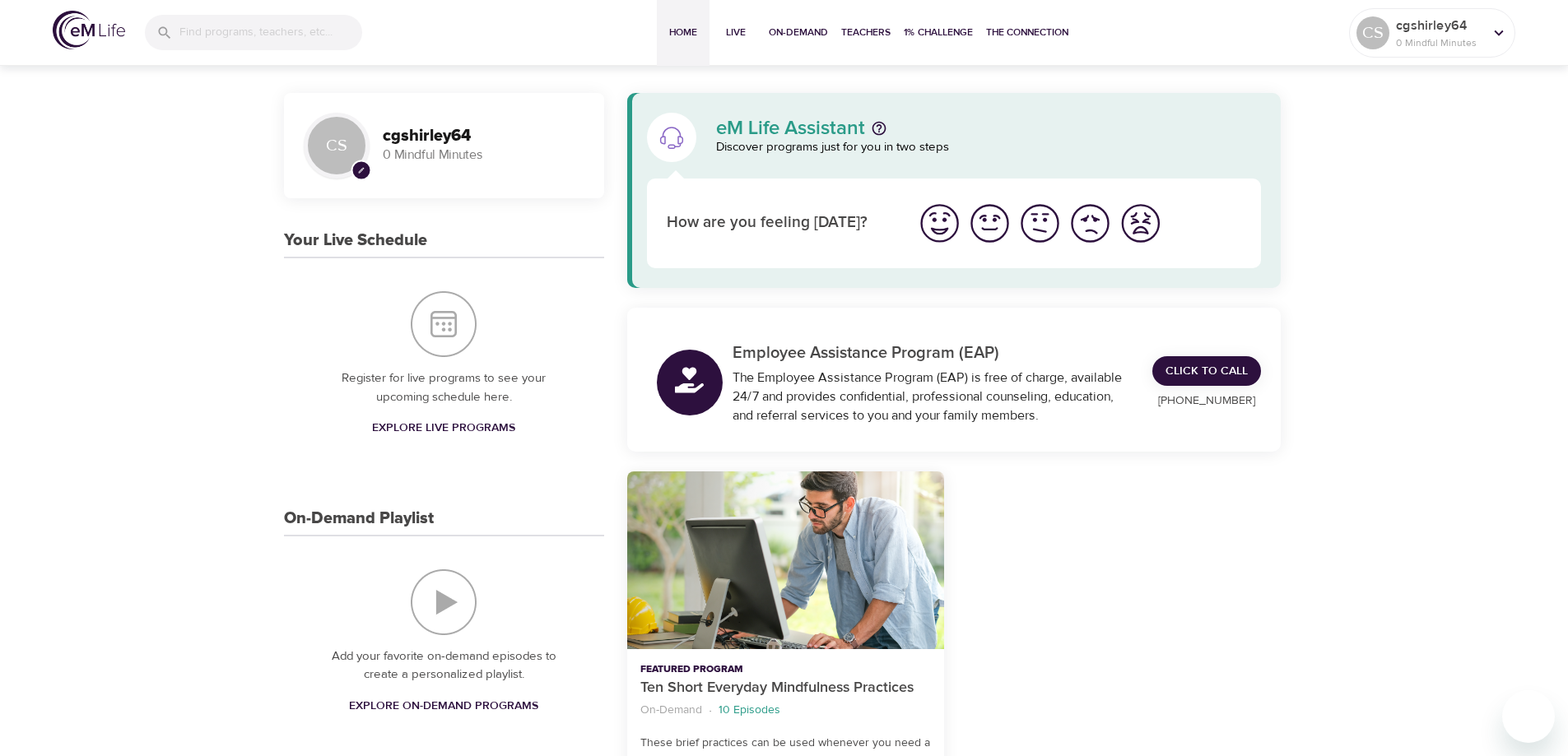
scroll to position [0, 0]
click at [990, 227] on img "I'm feeling good" at bounding box center [990, 225] width 45 height 45
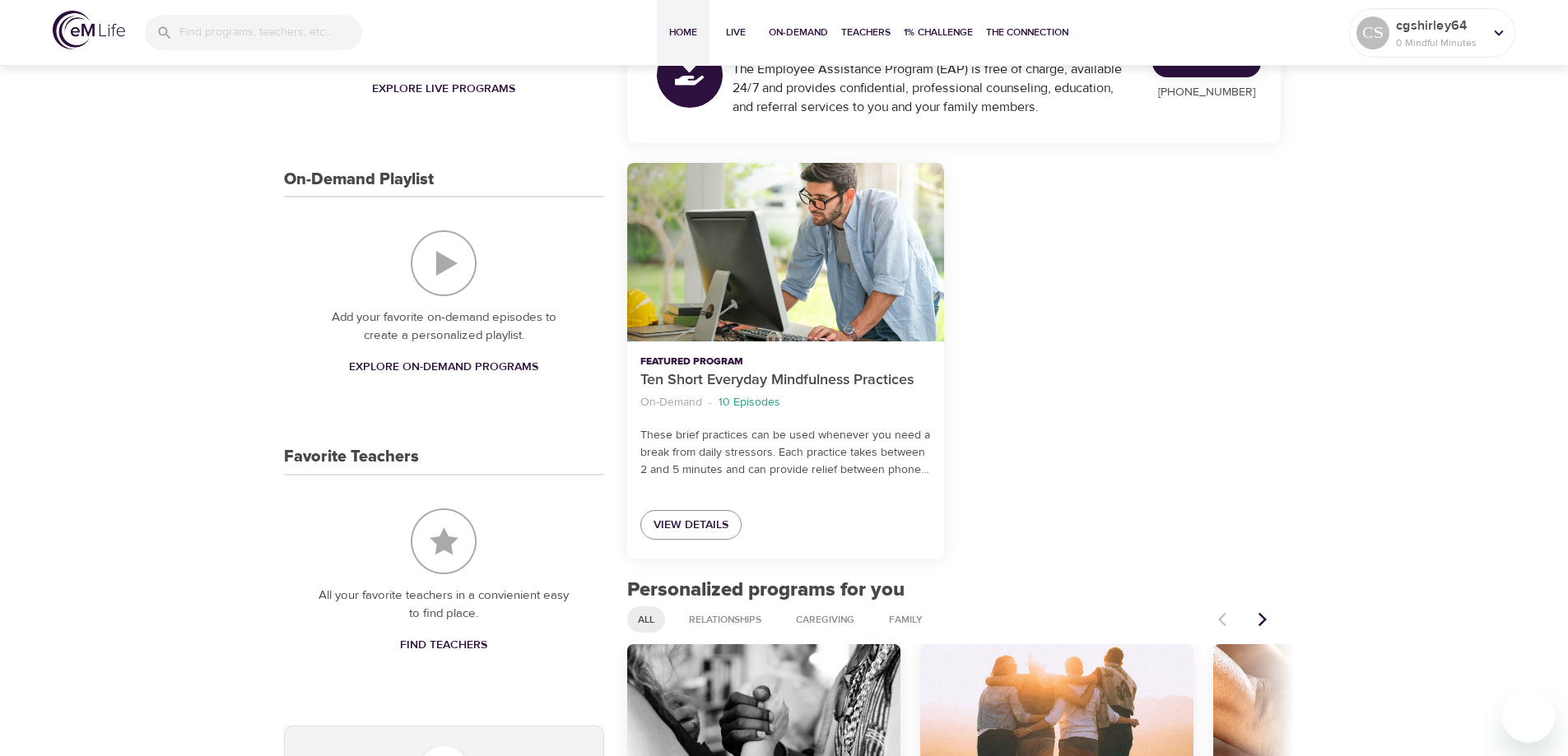
scroll to position [411, 0]
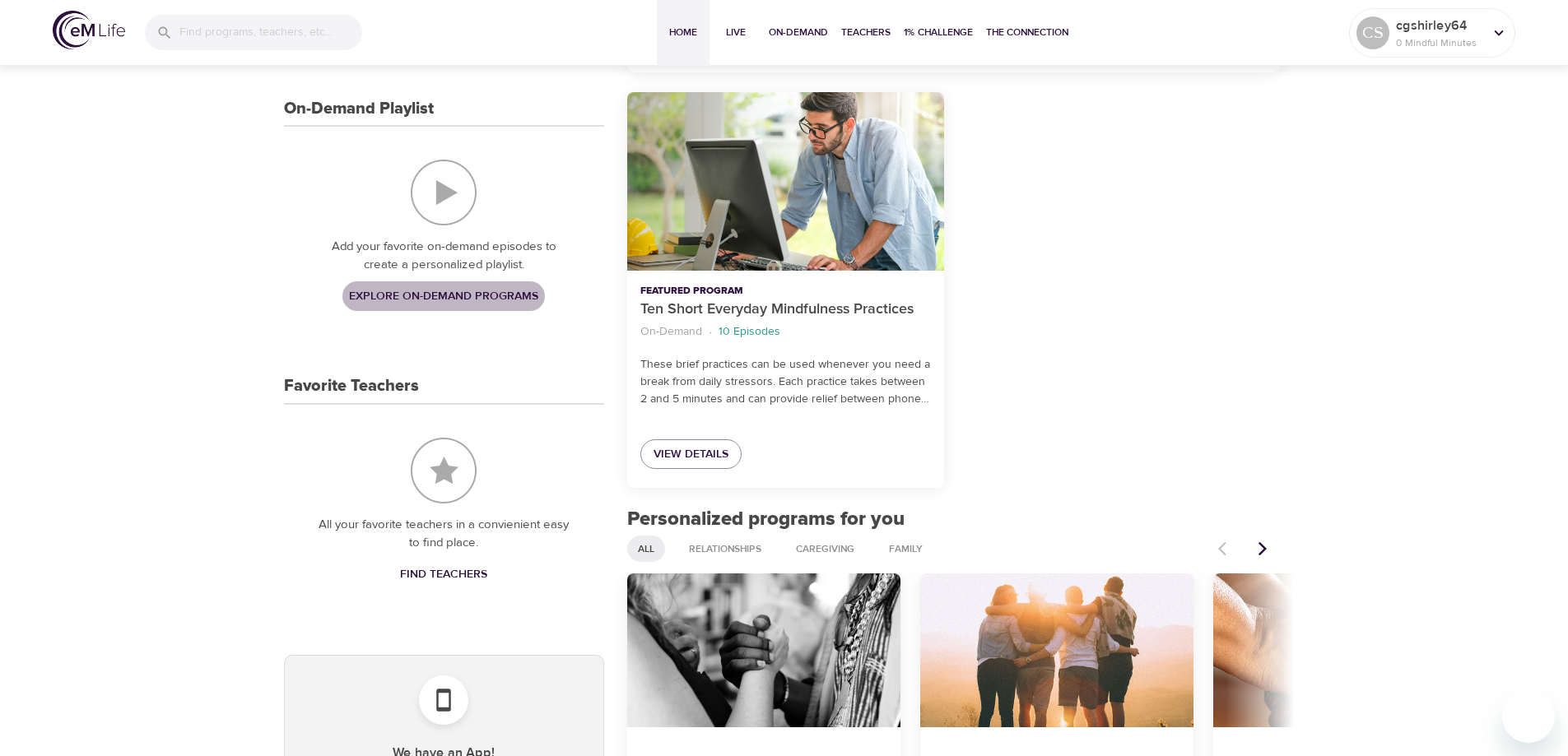
click at [471, 294] on span "Explore On-Demand Programs" at bounding box center [444, 297] width 190 height 21
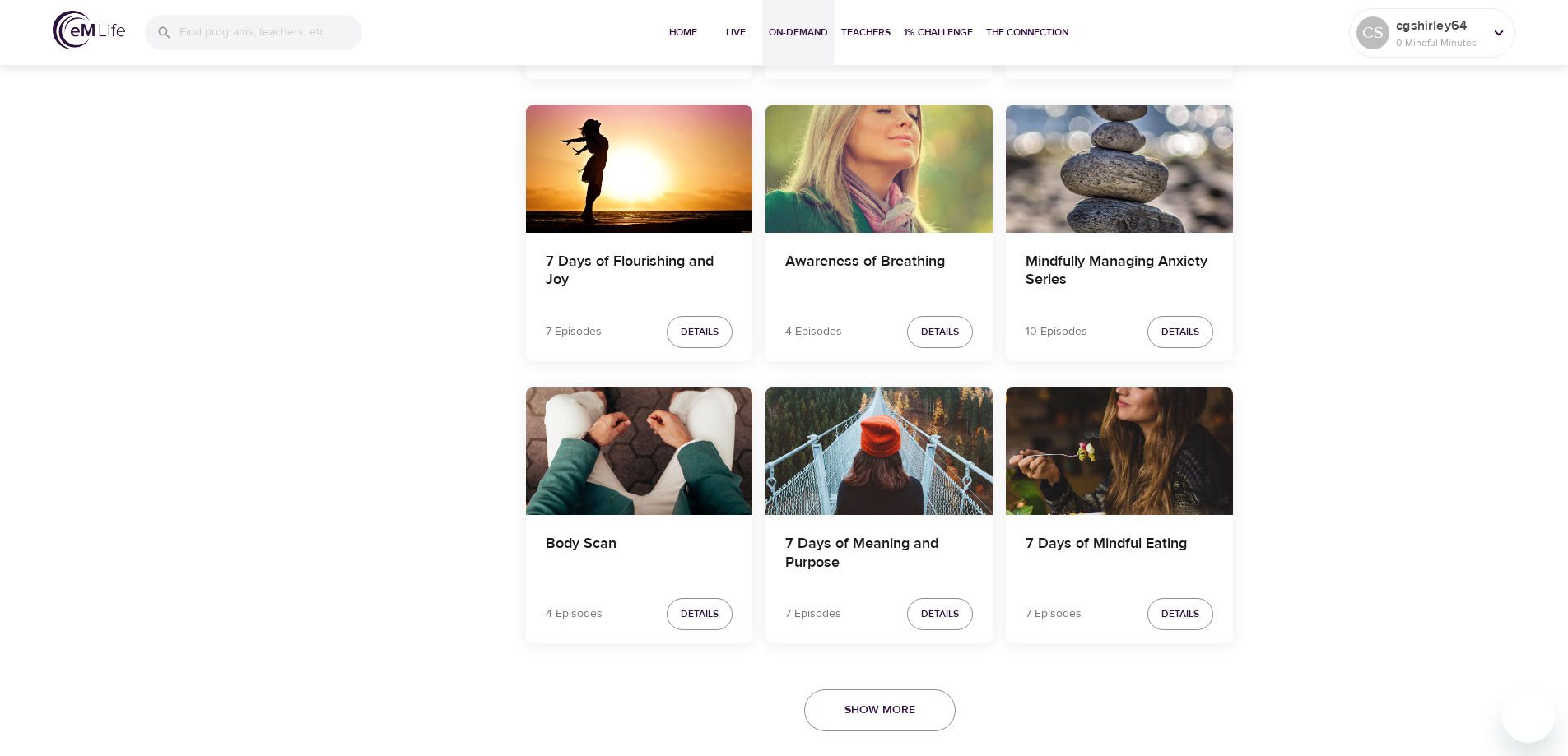
scroll to position [2779, 0]
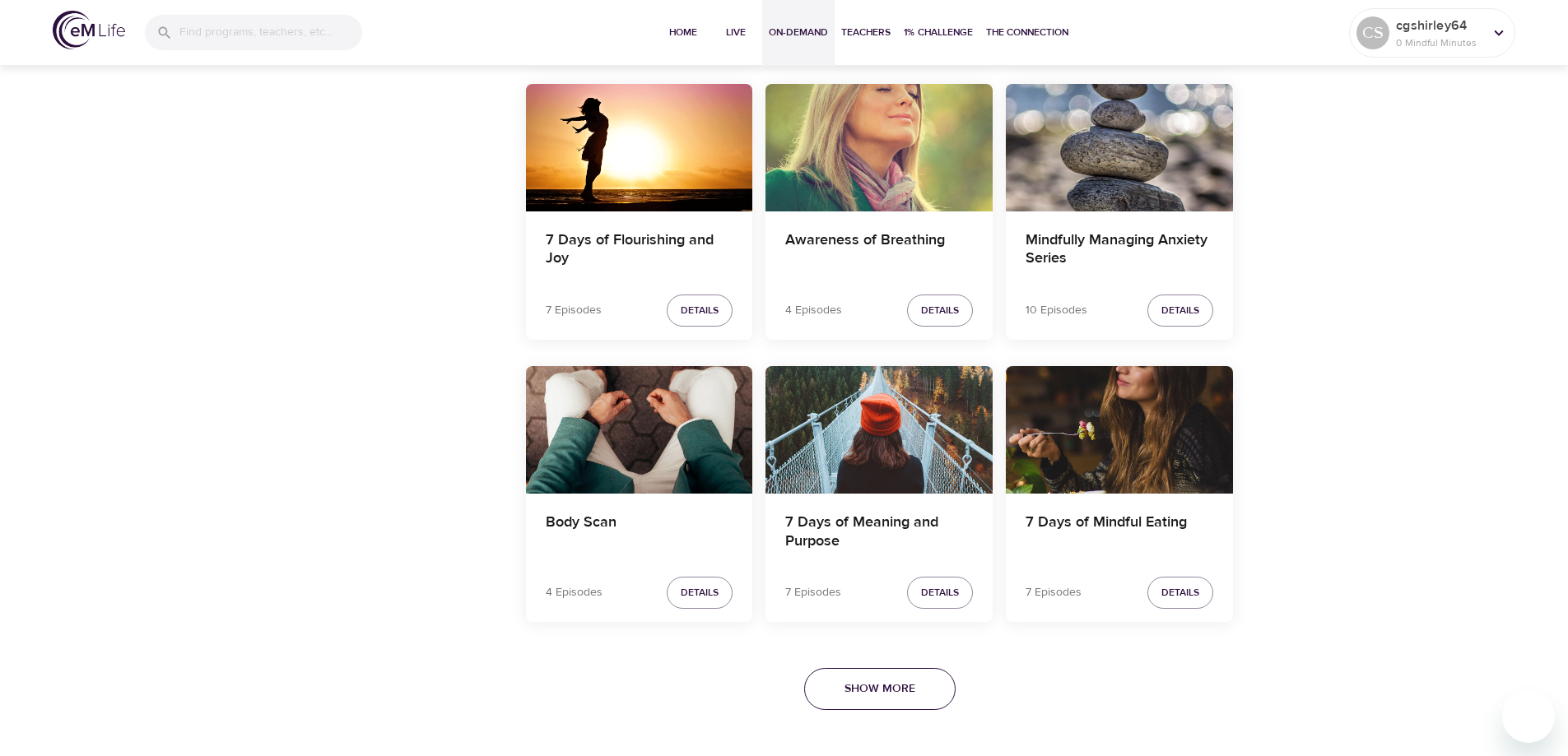
click at [877, 682] on span "Show More" at bounding box center [880, 690] width 71 height 21
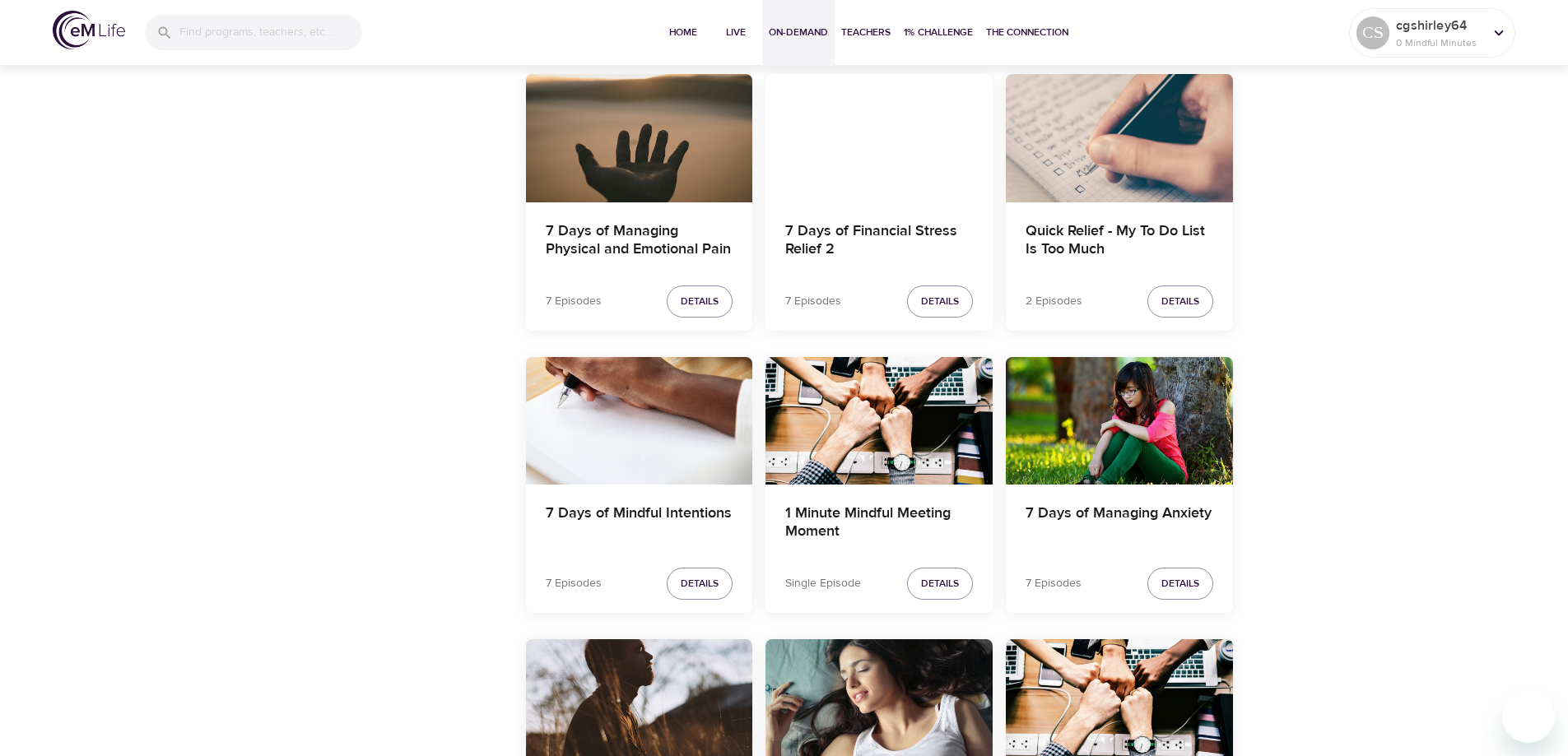
scroll to position [3355, 0]
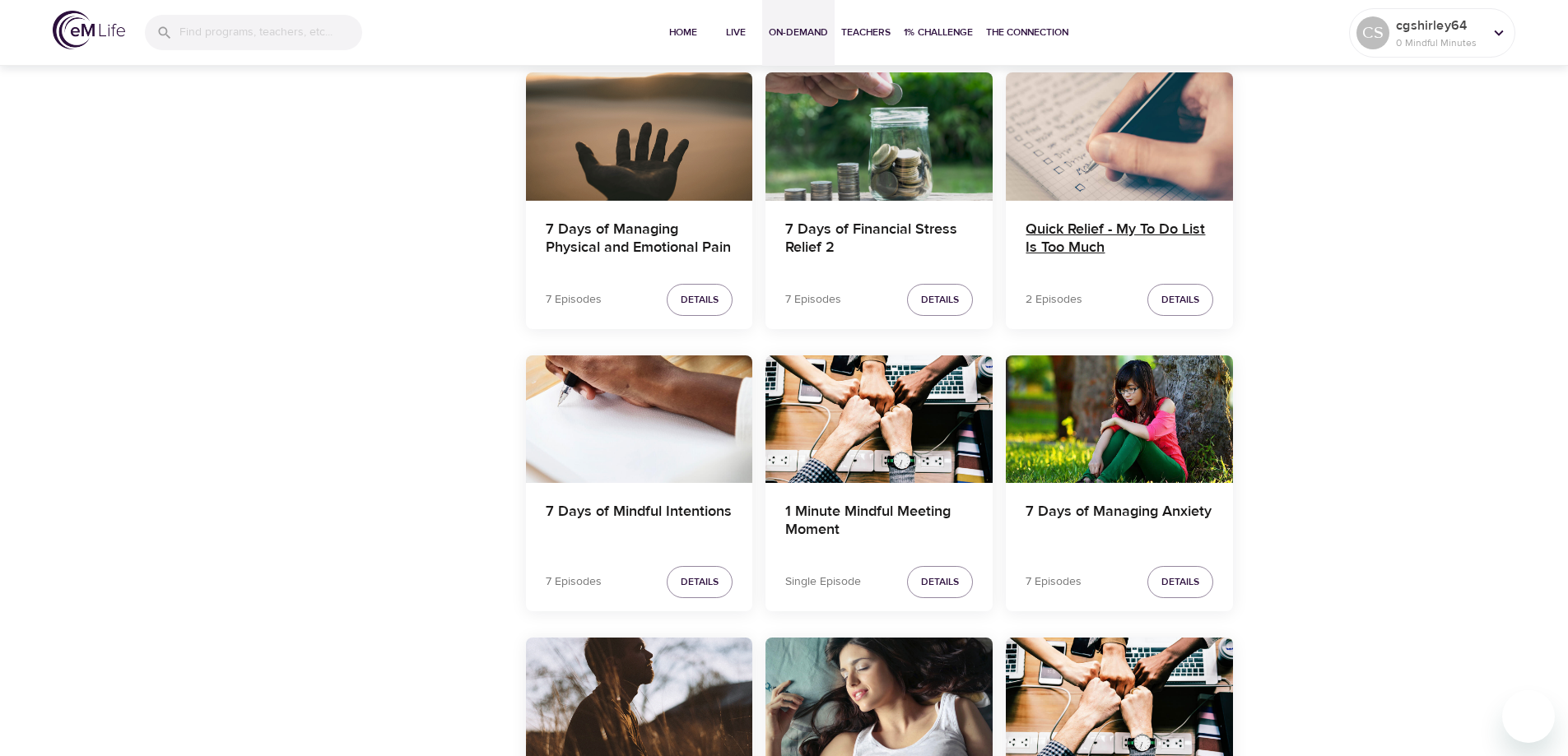
click at [1081, 237] on h4 "Quick Relief - My To Do List Is Too Much" at bounding box center [1119, 240] width 188 height 39
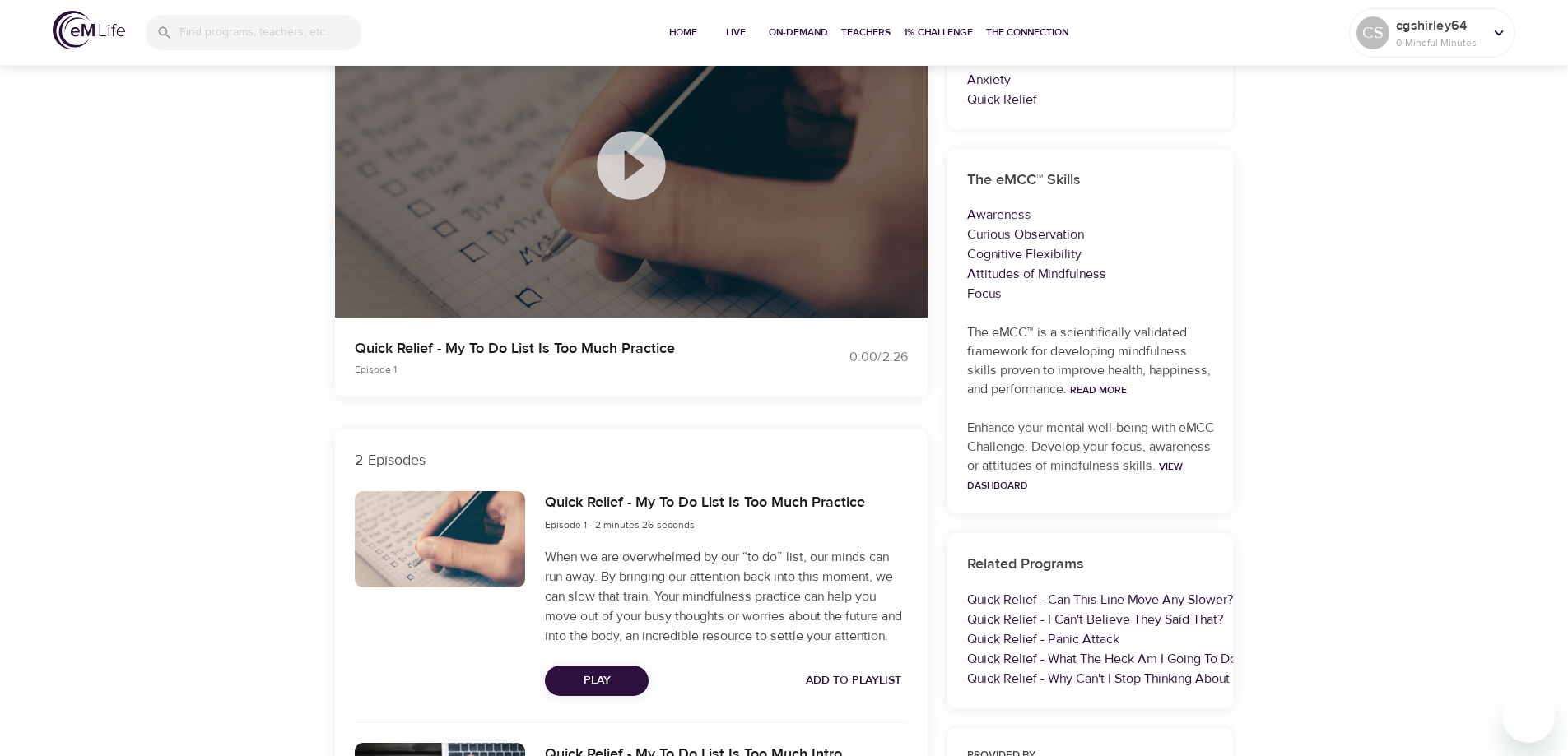
scroll to position [247, 0]
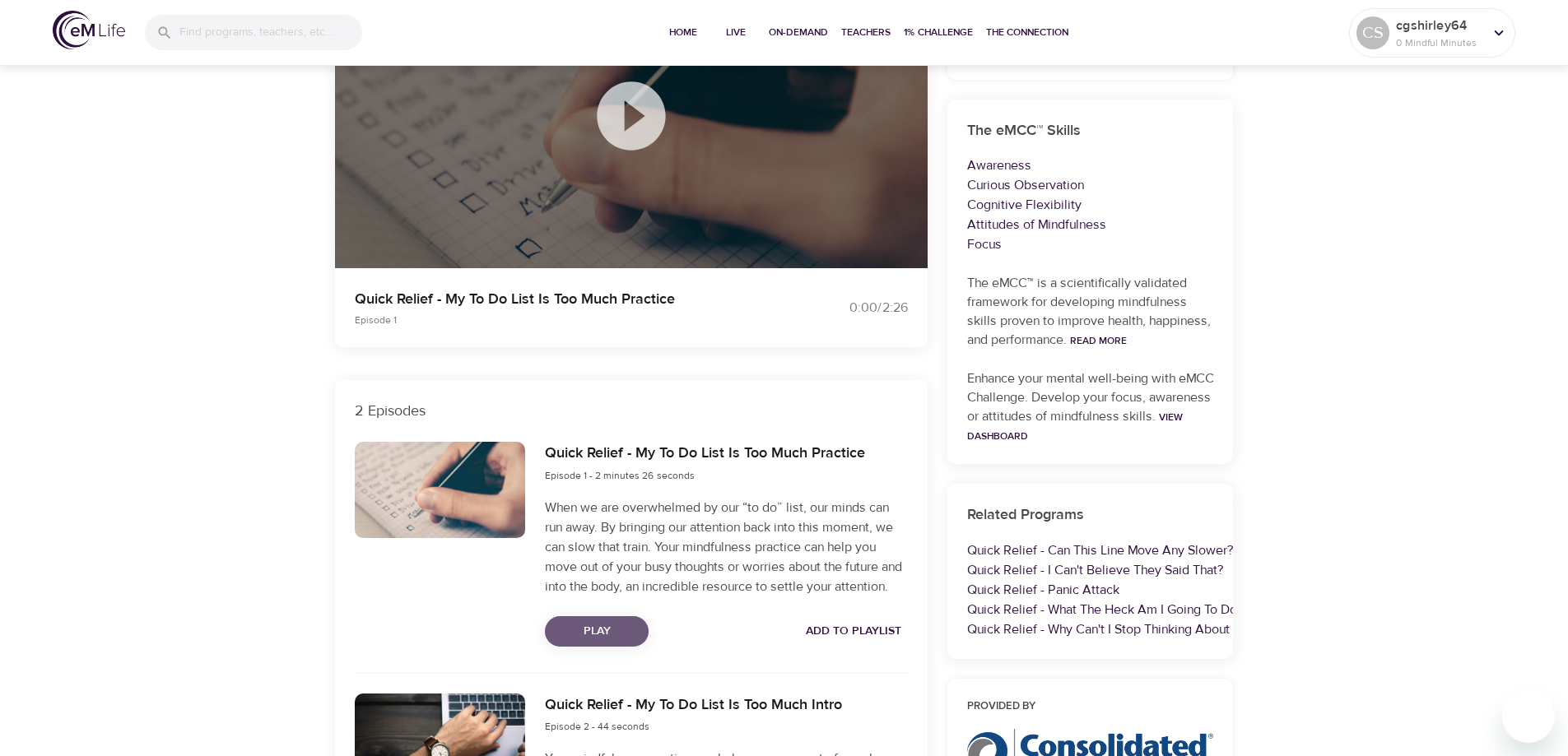
click at [605, 642] on span "Play" at bounding box center [597, 632] width 78 height 21
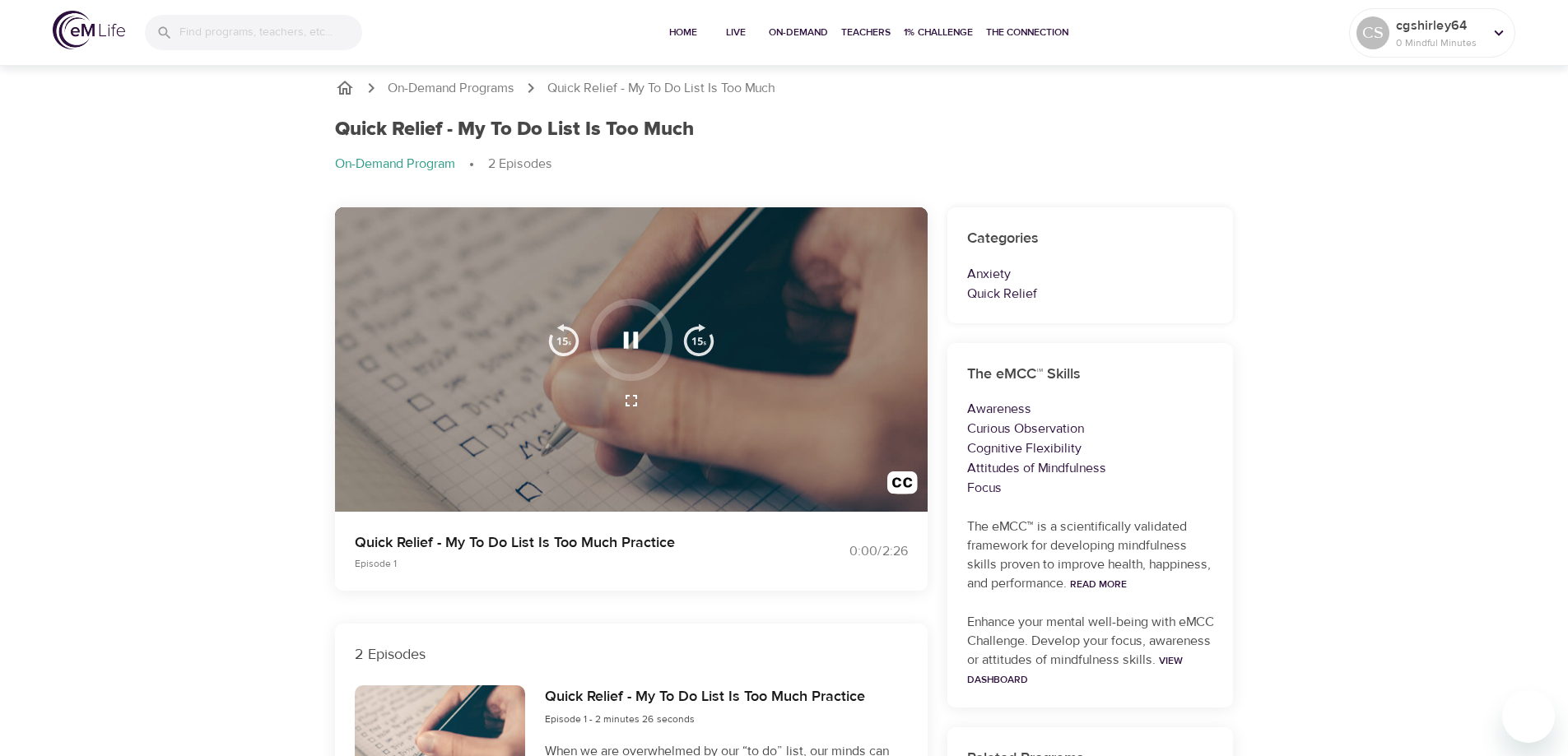
scroll to position [0, 0]
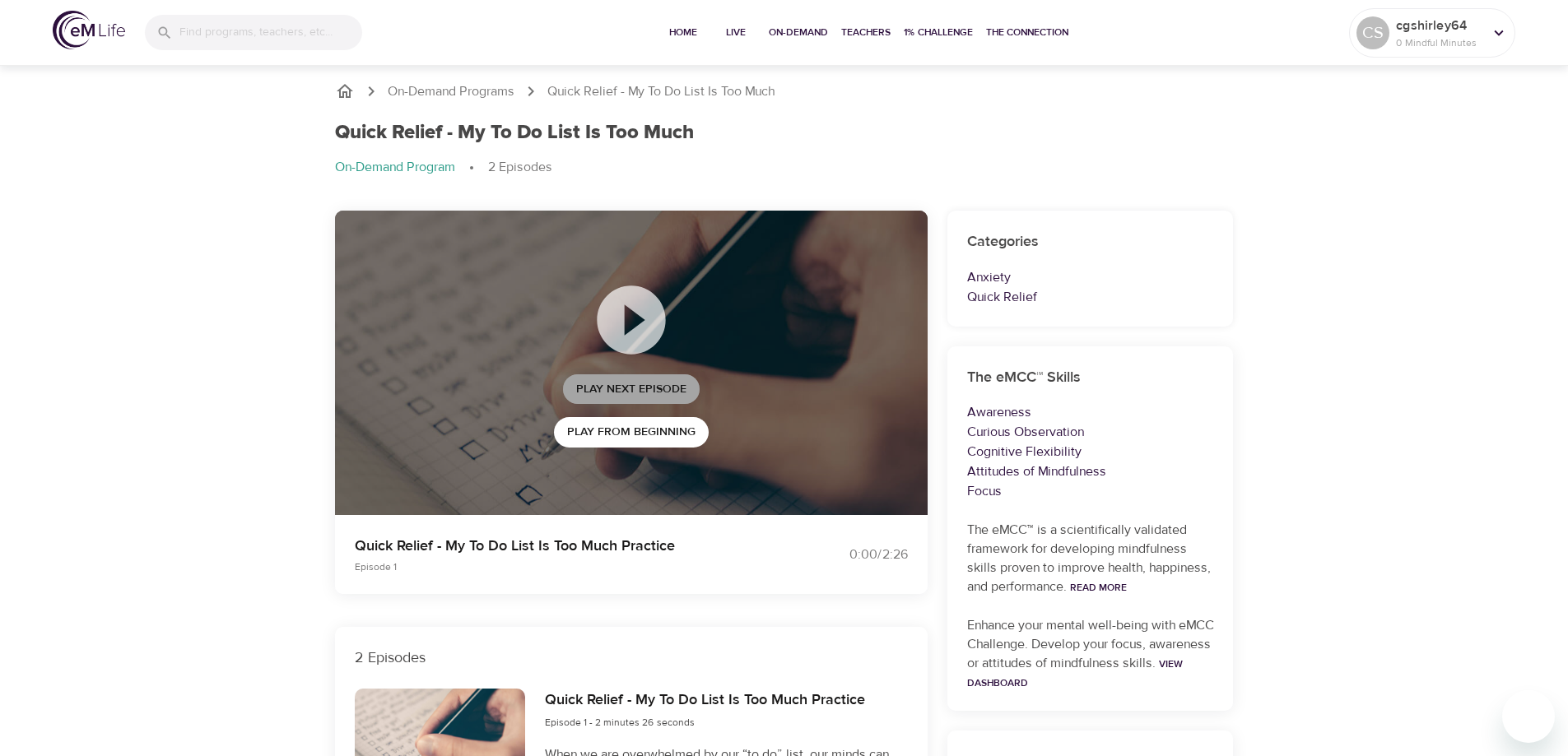
click at [653, 389] on span "Play Next Episode" at bounding box center [632, 389] width 110 height 21
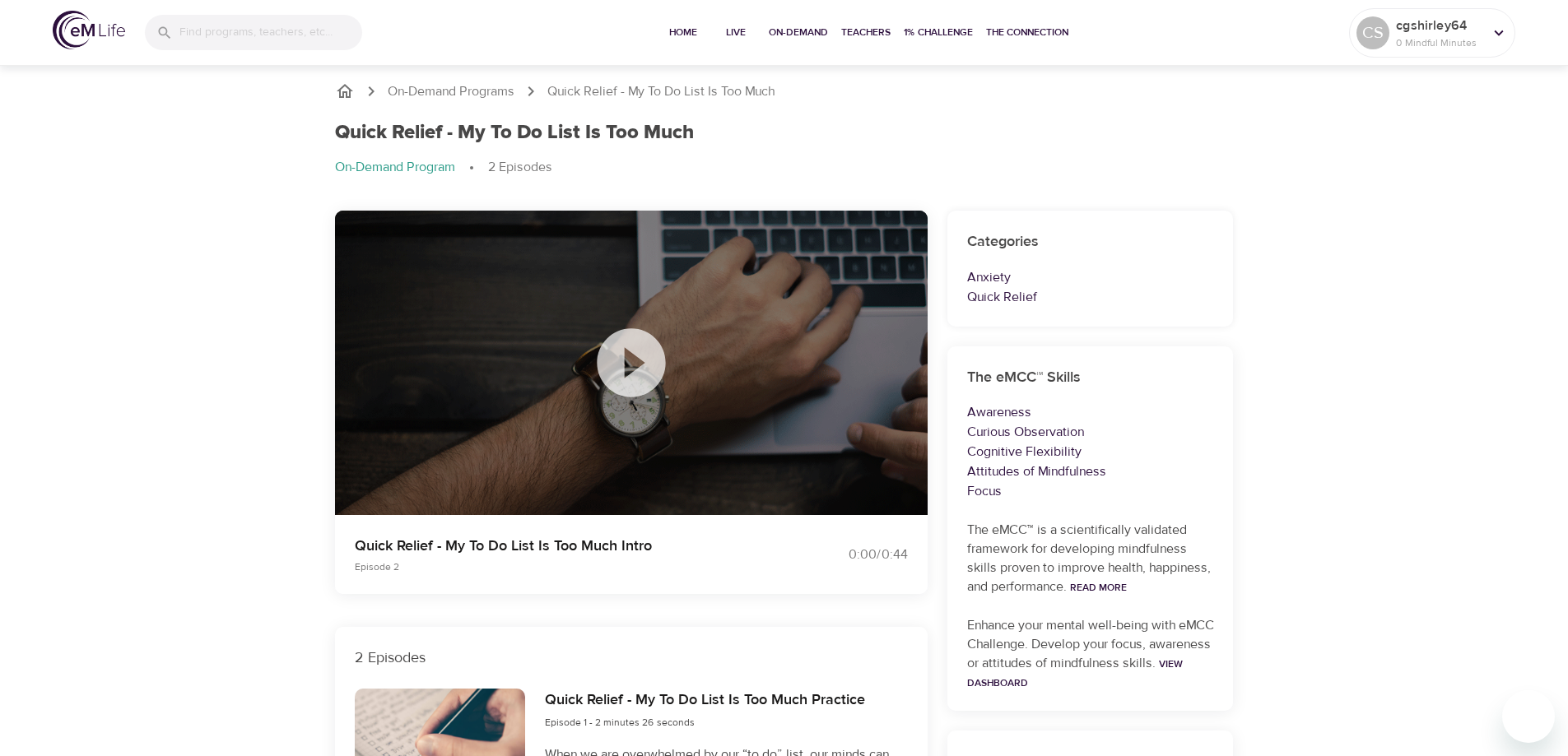
click at [633, 374] on icon at bounding box center [631, 362] width 68 height 68
click at [631, 362] on icon at bounding box center [632, 363] width 82 height 82
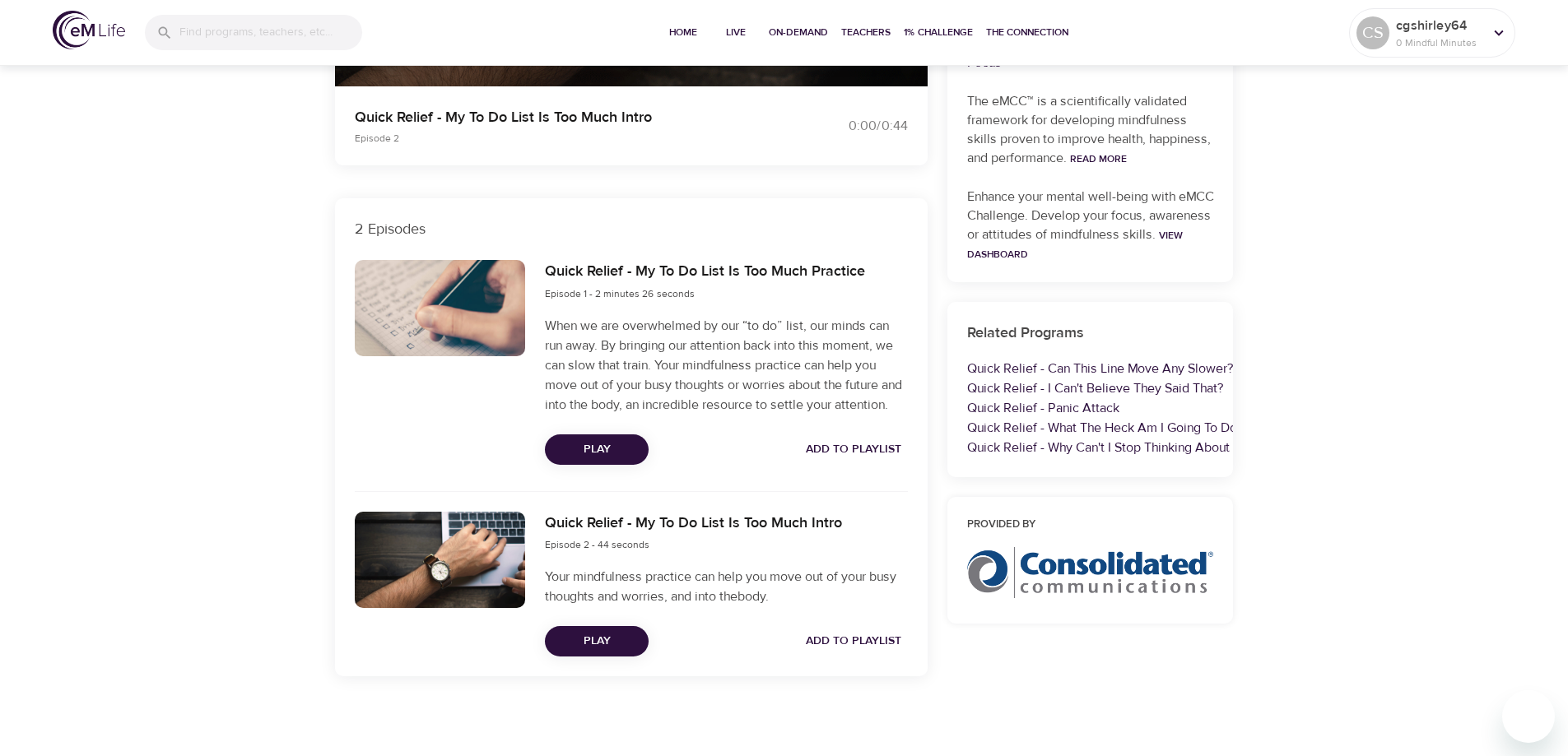
scroll to position [450, 0]
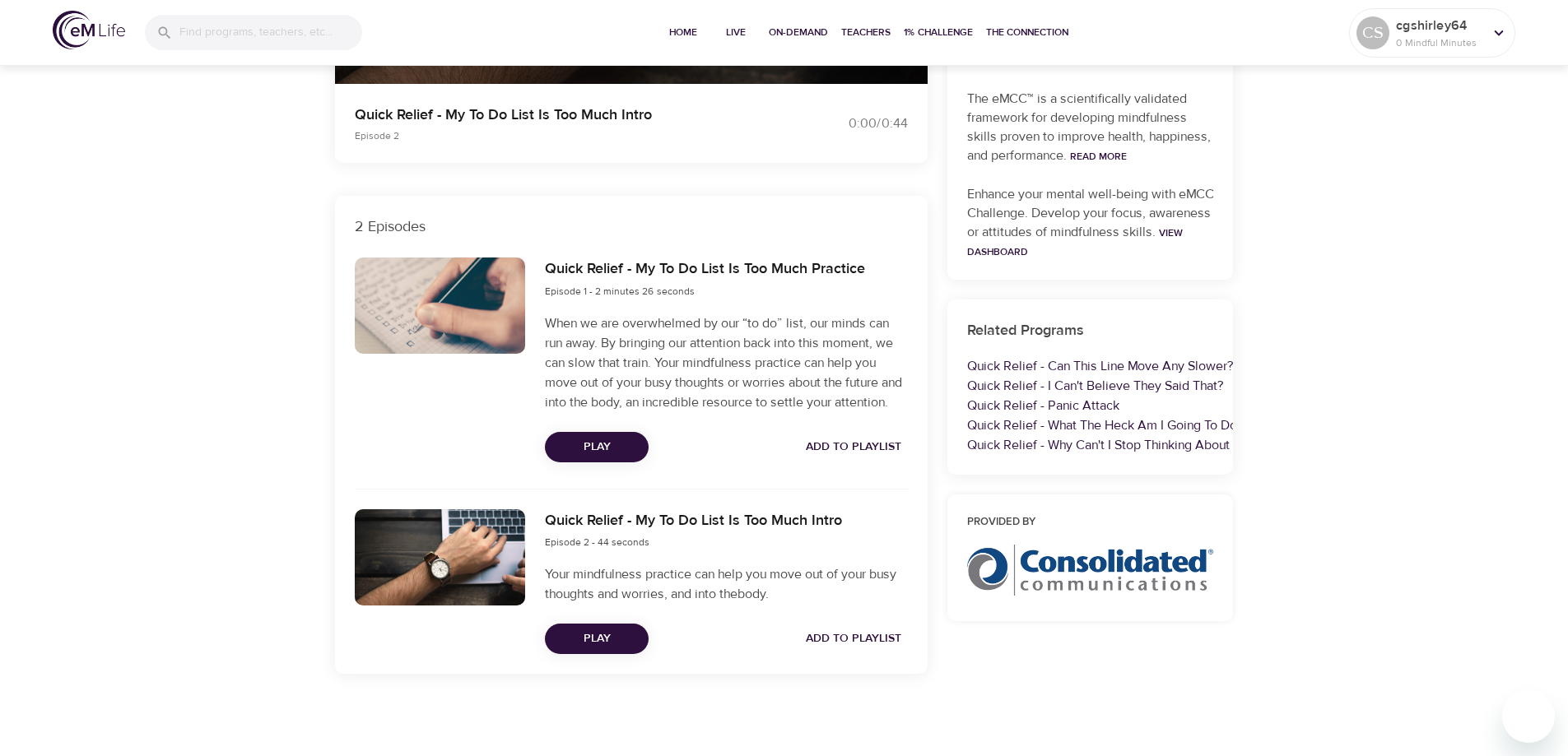
click at [601, 636] on span "Play" at bounding box center [597, 639] width 78 height 21
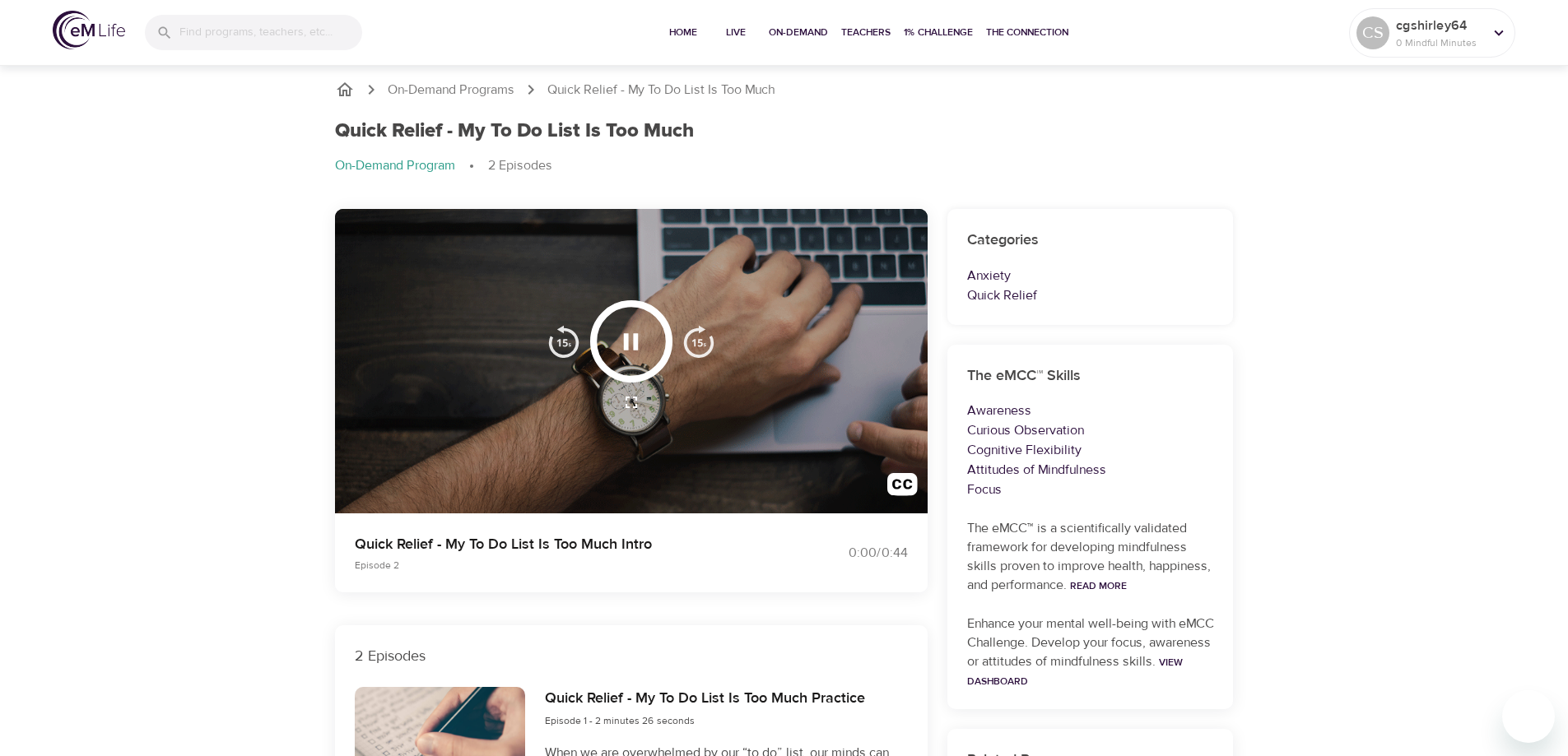
scroll to position [0, 0]
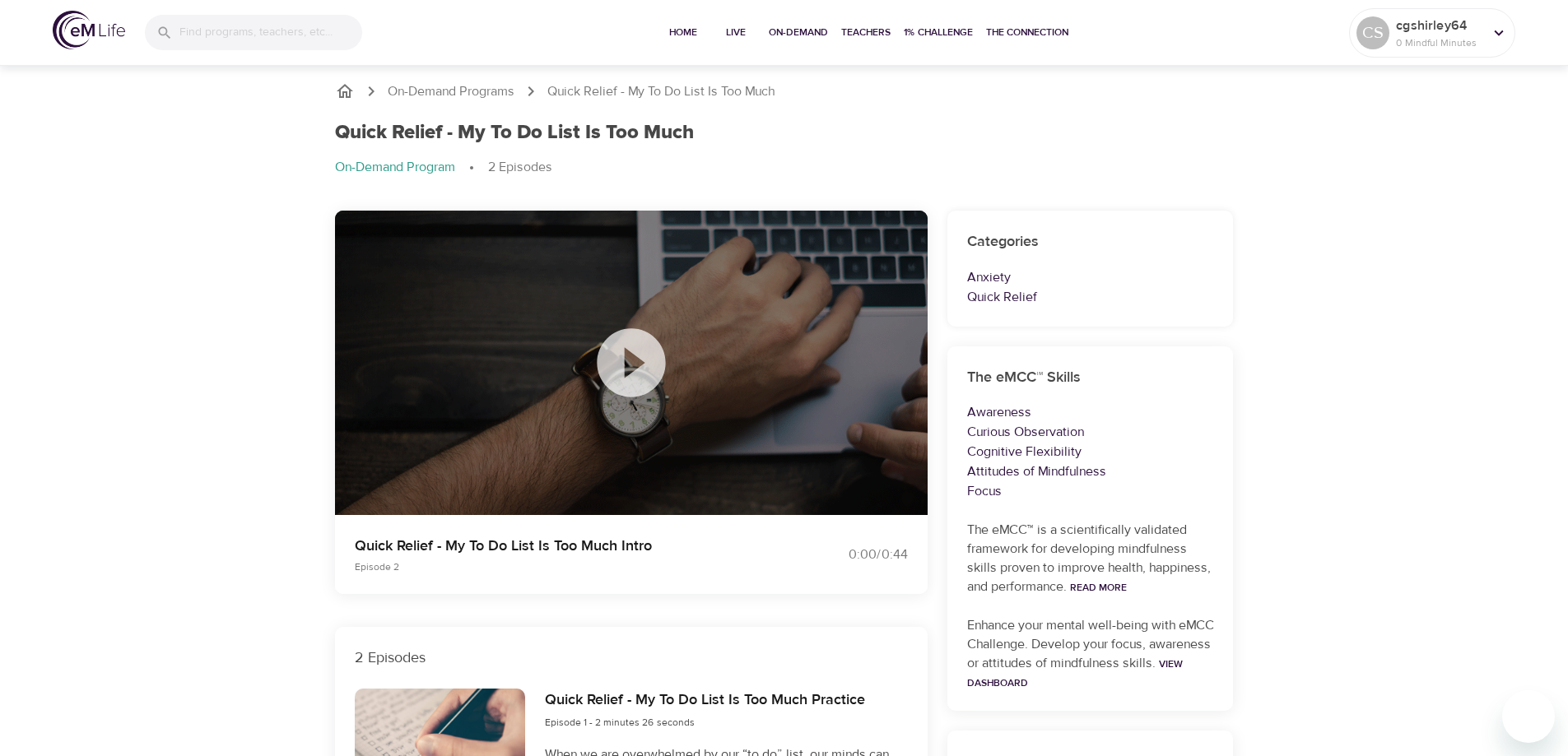
click at [628, 357] on icon at bounding box center [632, 363] width 82 height 82
